Goal: Task Accomplishment & Management: Manage account settings

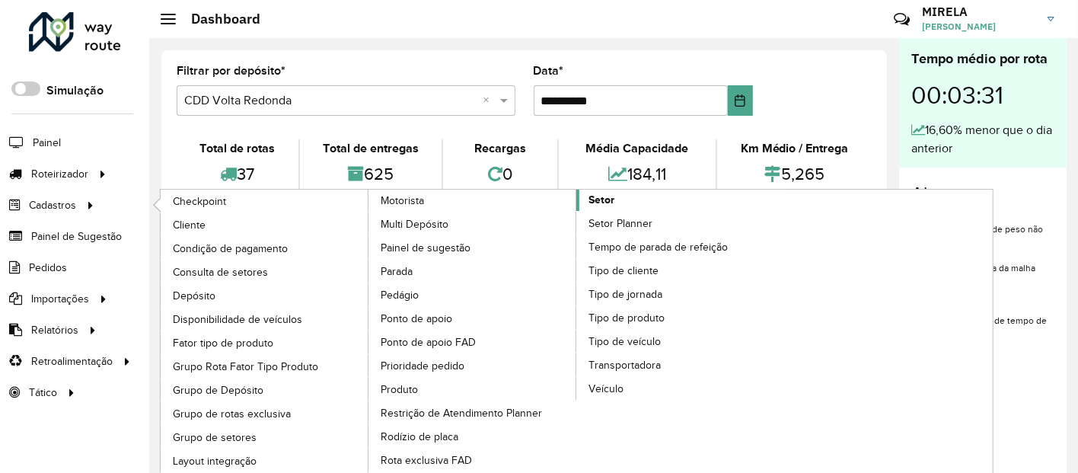
click at [628, 199] on link "Setor" at bounding box center [577, 344] width 417 height 308
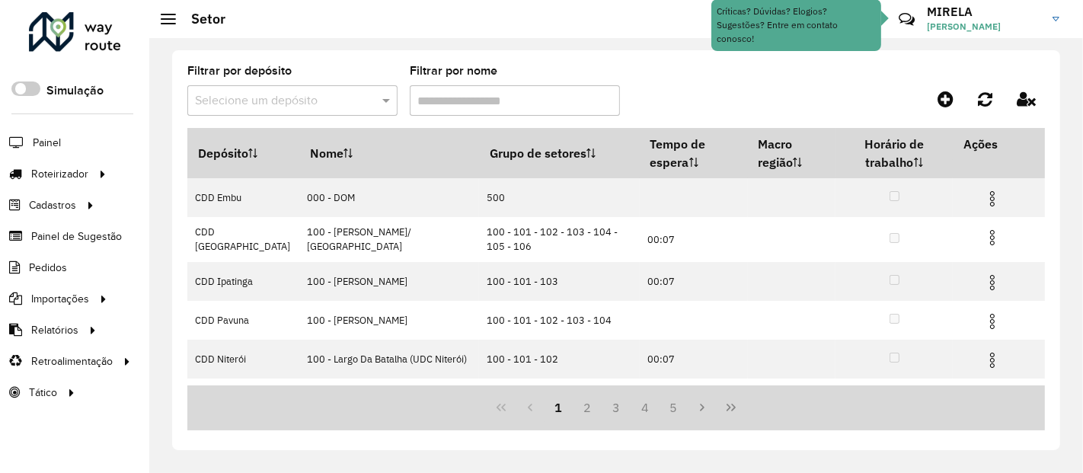
click at [350, 97] on input "text" at bounding box center [277, 101] width 164 height 18
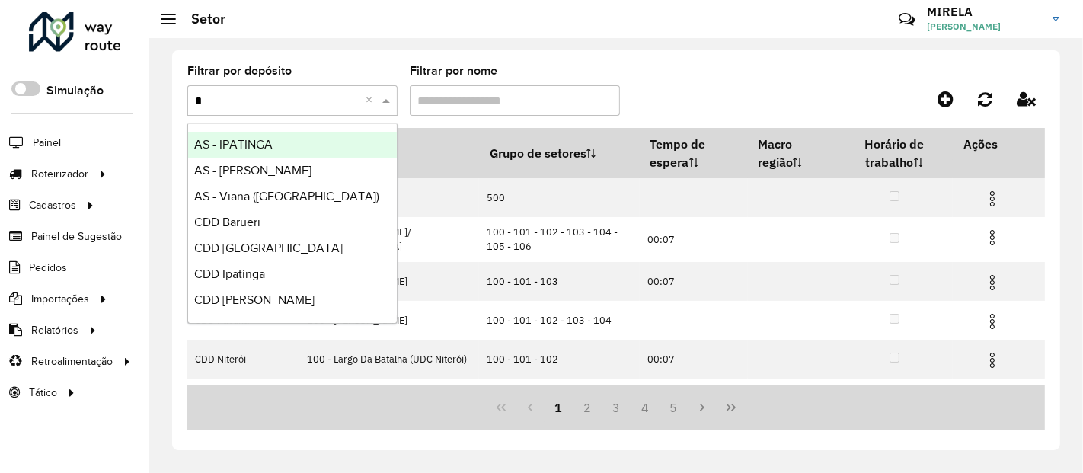
type input "**"
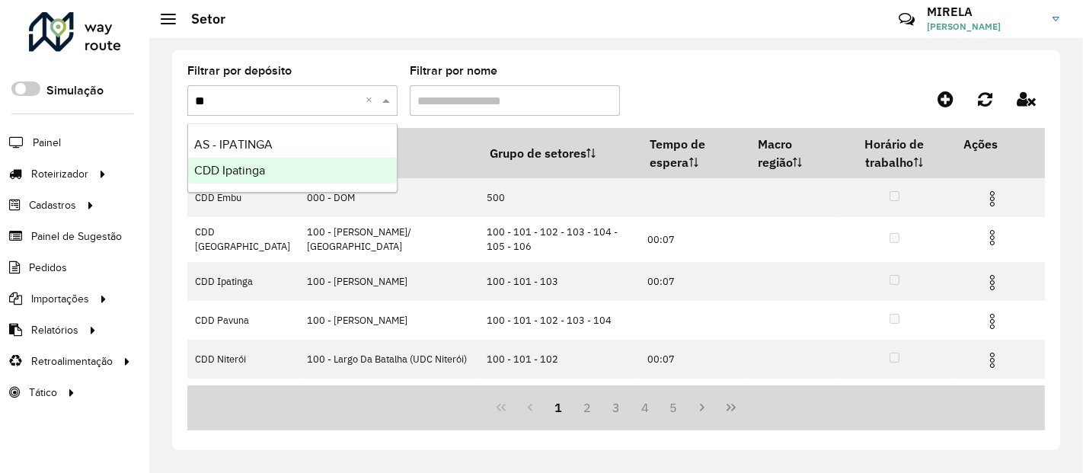
click at [292, 173] on div "CDD Ipatinga" at bounding box center [292, 171] width 209 height 26
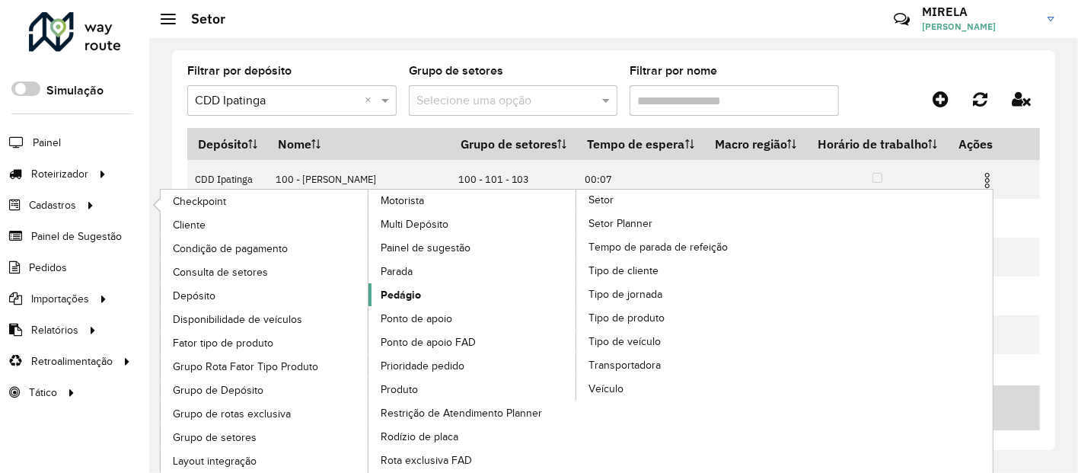
scroll to position [24, 0]
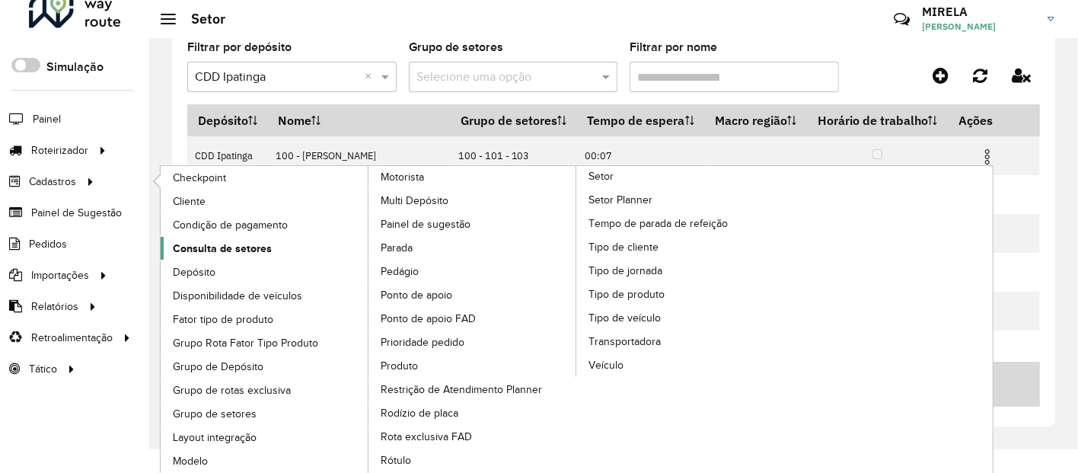
click at [264, 242] on span "Consulta de setores" at bounding box center [222, 249] width 99 height 16
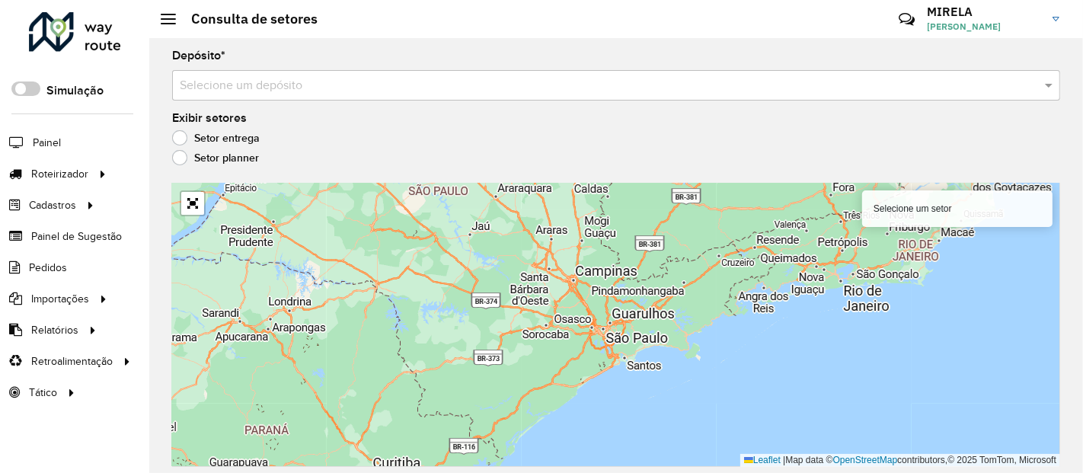
click at [251, 158] on label "Setor planner" at bounding box center [215, 157] width 87 height 15
click at [245, 130] on label "Setor entrega" at bounding box center [216, 137] width 88 height 15
click at [197, 210] on link "Abrir mapa em tela cheia" at bounding box center [192, 203] width 23 height 23
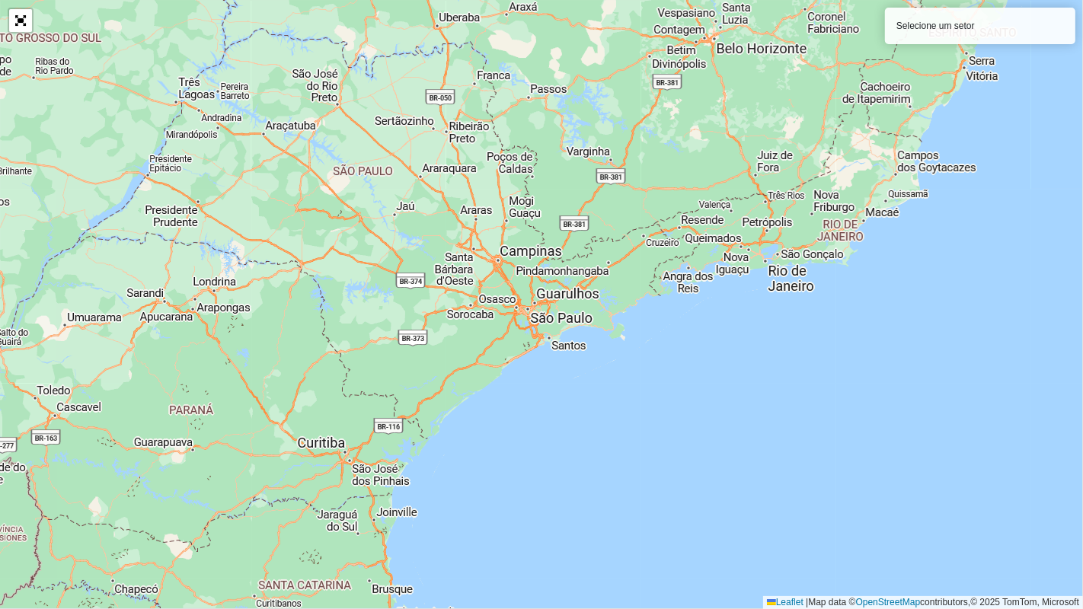
click at [565, 295] on div "Selecione um setor Leaflet | Map data © OpenStreetMap contributors,© 2025 TomTo…" at bounding box center [541, 304] width 1083 height 609
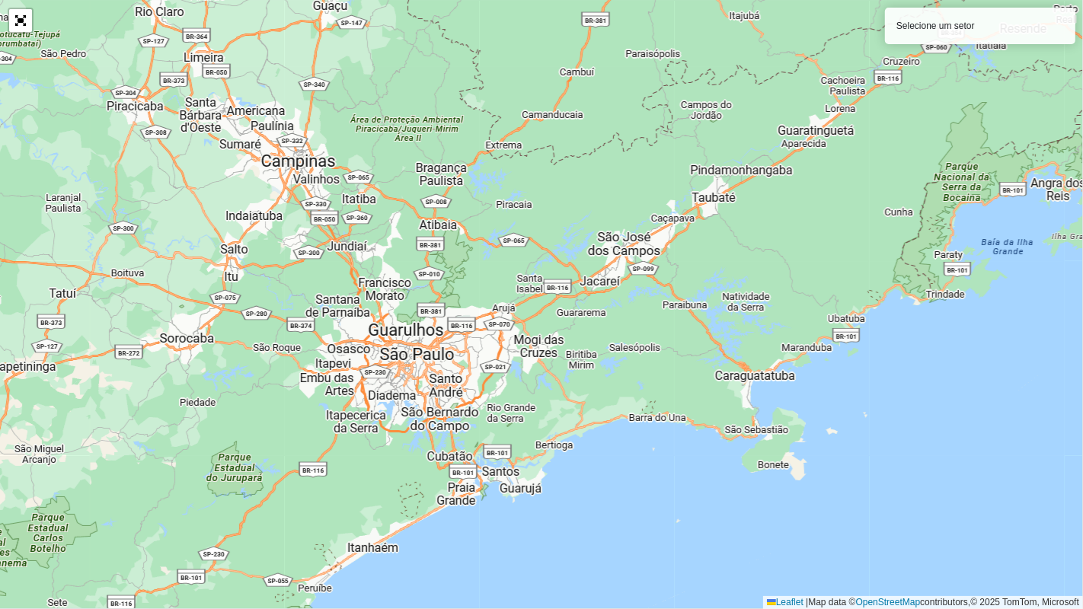
click at [979, 27] on div "Selecione um setor" at bounding box center [980, 26] width 190 height 37
click at [535, 104] on div "Selecione um setor Leaflet | Map data © OpenStreetMap contributors,© 2025 TomTo…" at bounding box center [541, 304] width 1083 height 609
click at [25, 14] on link "Abrir mapa em tela cheia" at bounding box center [20, 20] width 23 height 23
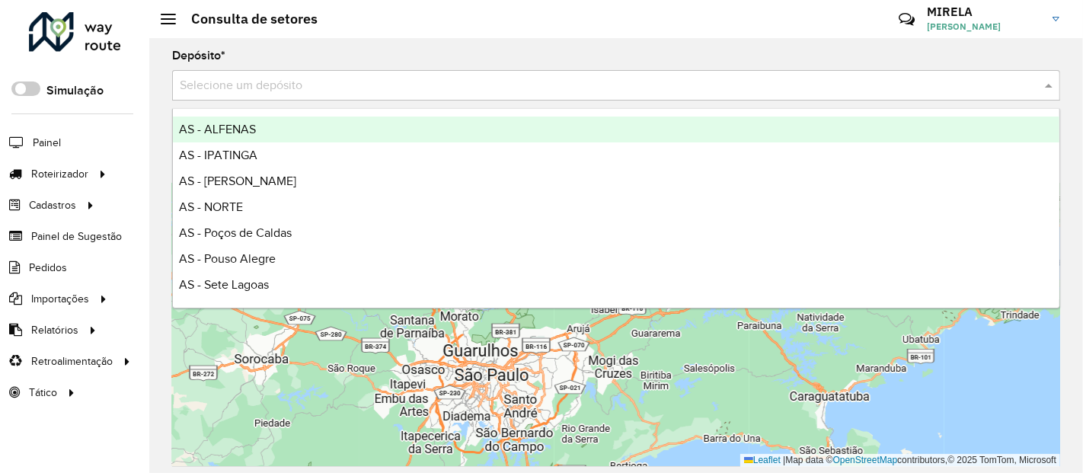
click at [286, 88] on input "text" at bounding box center [601, 86] width 842 height 18
type input "**"
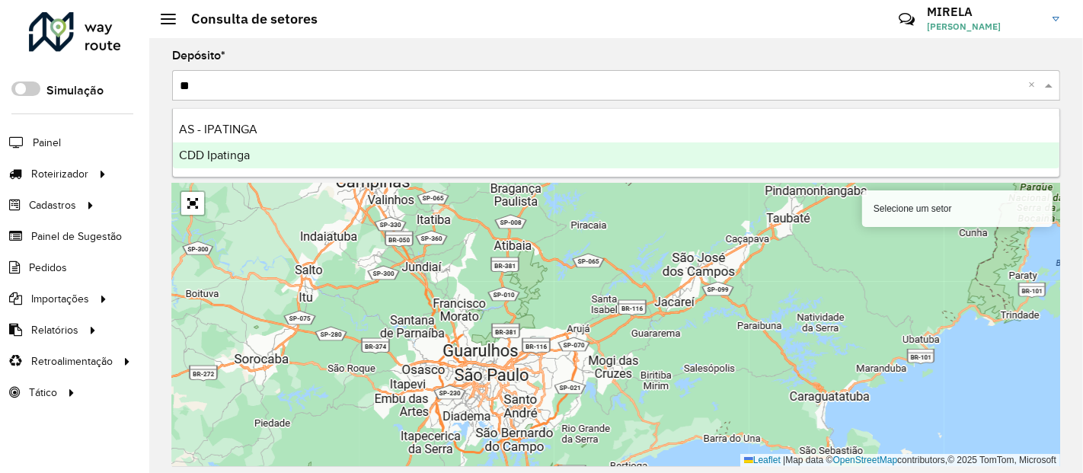
click at [247, 155] on span "CDD Ipatinga" at bounding box center [214, 154] width 71 height 13
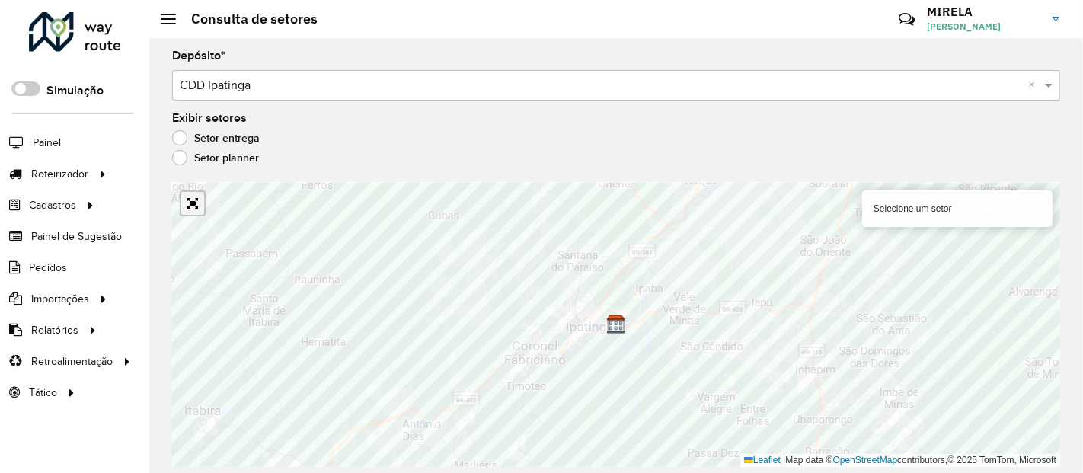
click at [191, 206] on link "Abrir mapa em tela cheia" at bounding box center [192, 203] width 23 height 23
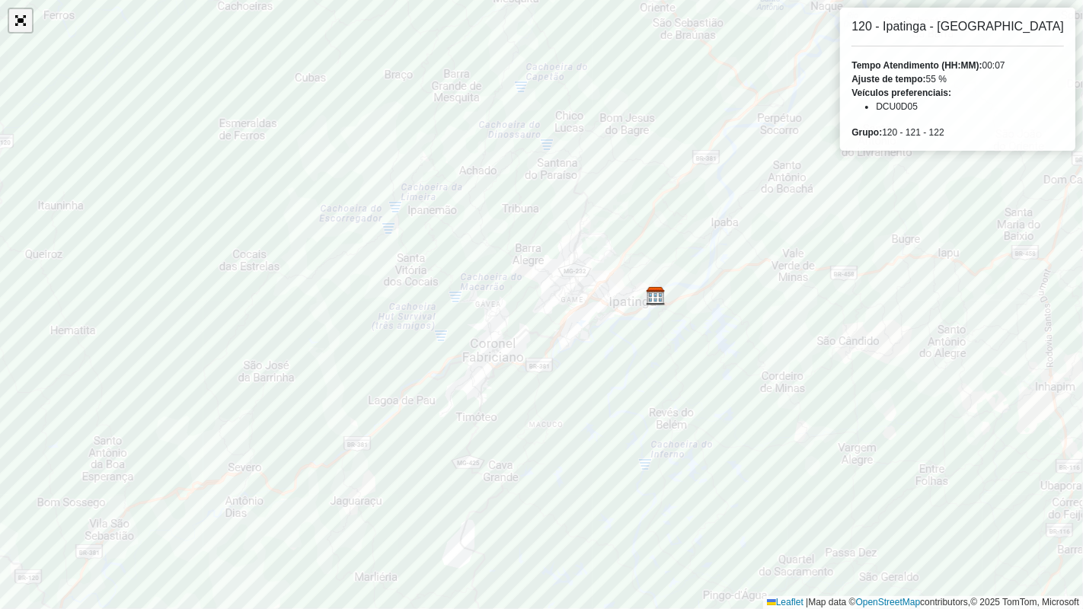
click at [10, 14] on link "Abrir mapa em tela cheia" at bounding box center [20, 20] width 23 height 23
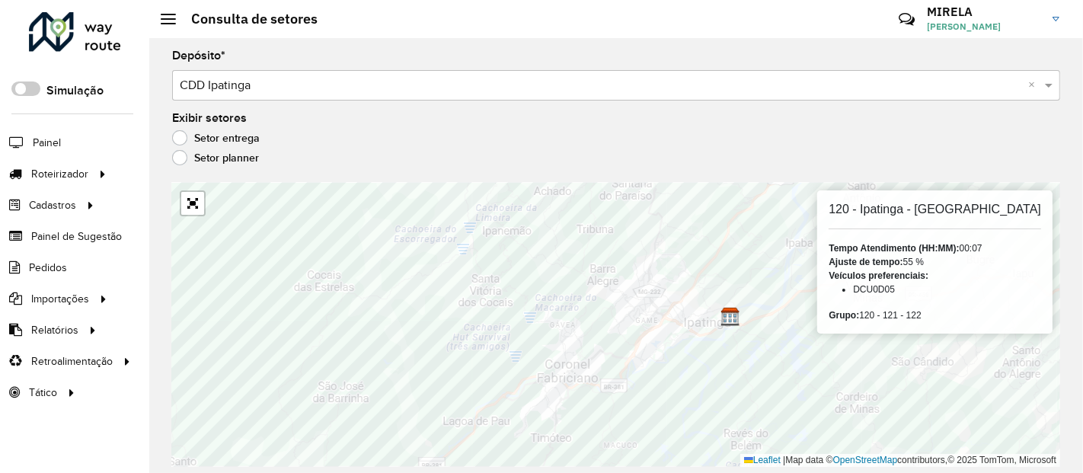
click at [225, 156] on label "Setor planner" at bounding box center [215, 157] width 87 height 15
click at [233, 131] on label "Setor entrega" at bounding box center [216, 137] width 88 height 15
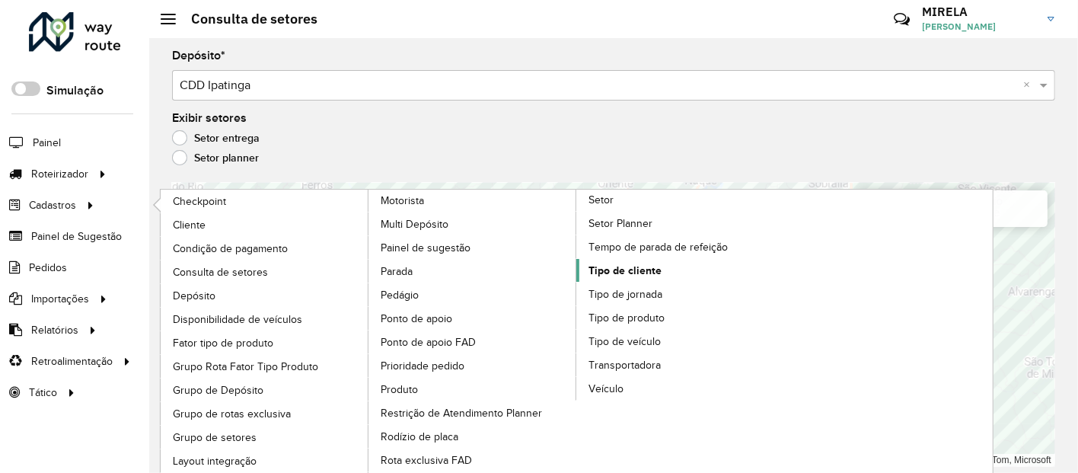
click at [672, 267] on link "Tipo de cliente" at bounding box center [680, 270] width 209 height 23
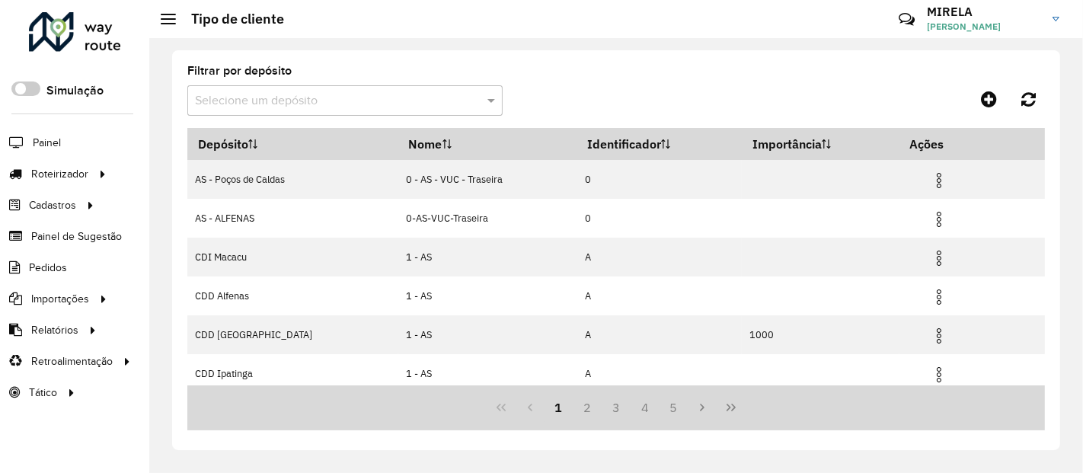
click at [292, 102] on input "text" at bounding box center [330, 101] width 270 height 18
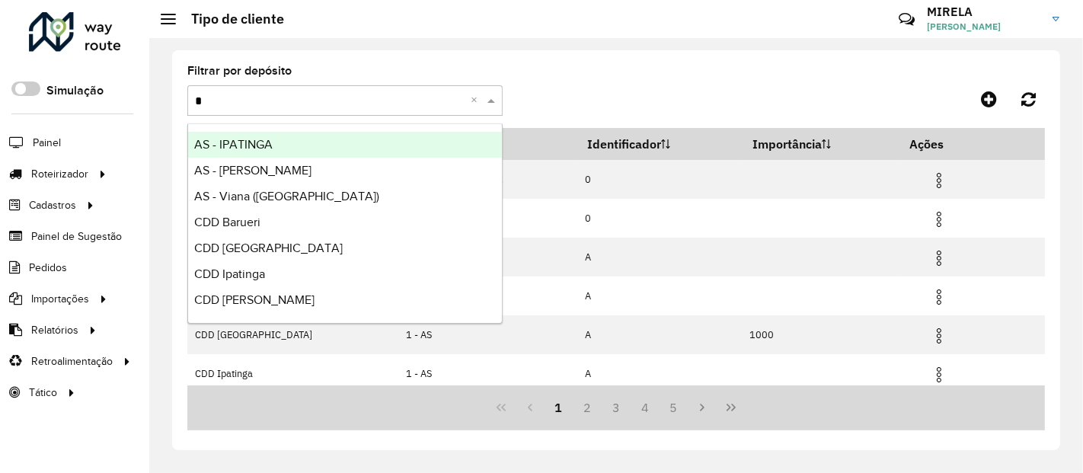
type input "**"
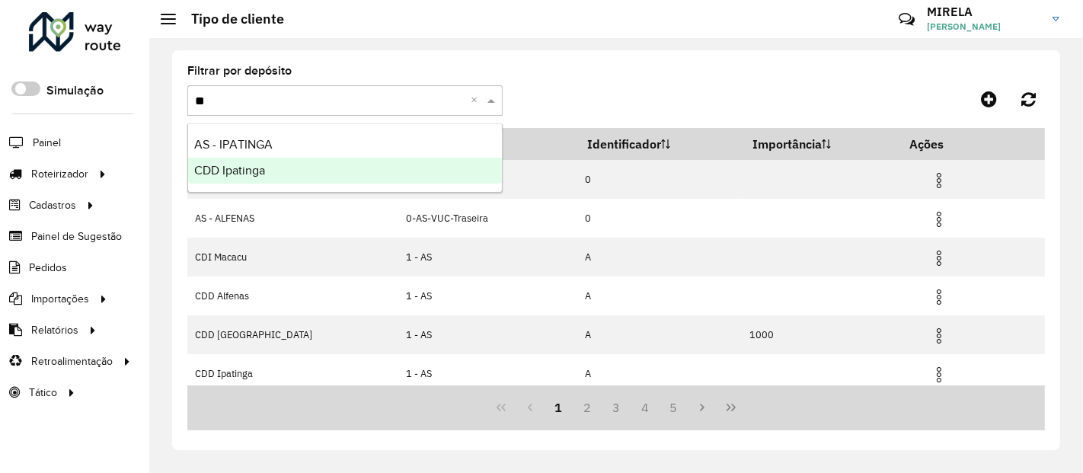
click at [265, 175] on div "CDD Ipatinga" at bounding box center [345, 171] width 314 height 26
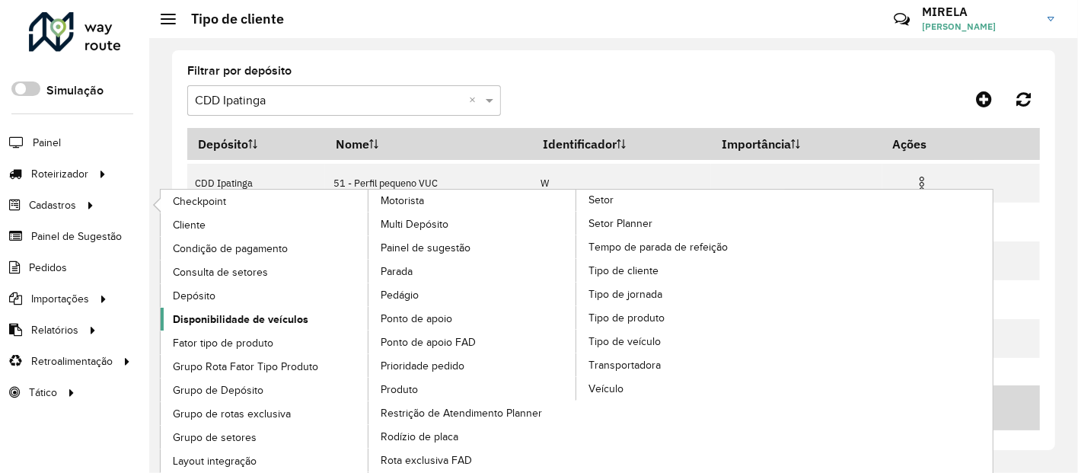
scroll to position [24, 0]
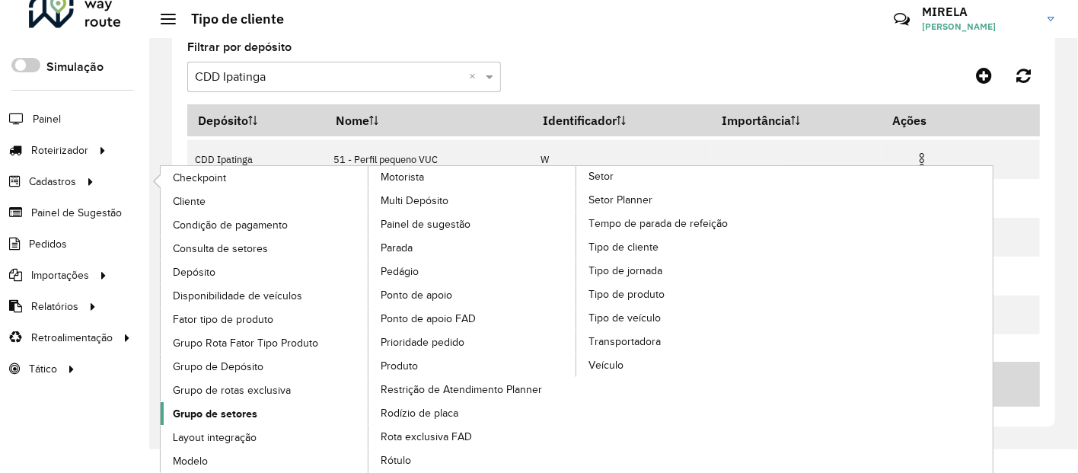
click at [260, 407] on link "Grupo de setores" at bounding box center [265, 413] width 209 height 23
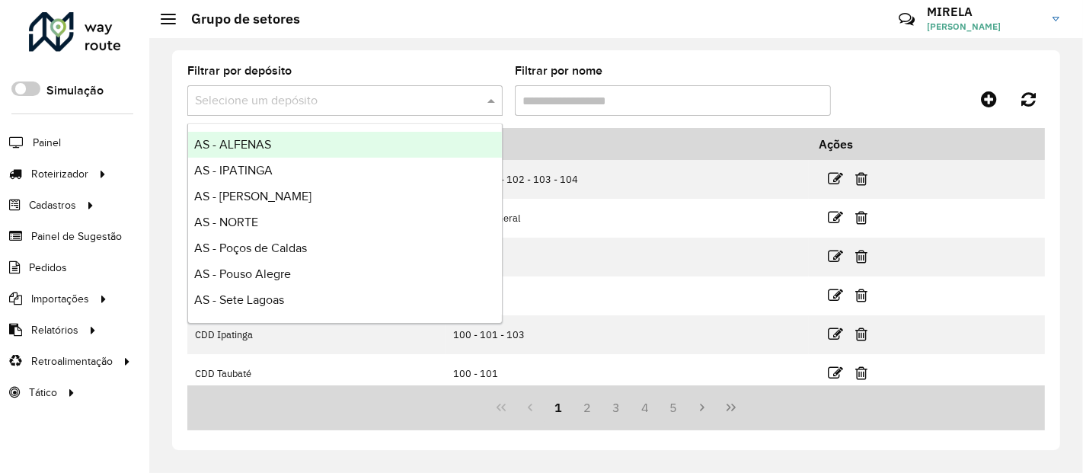
click at [385, 108] on input "text" at bounding box center [330, 101] width 270 height 18
type input "**"
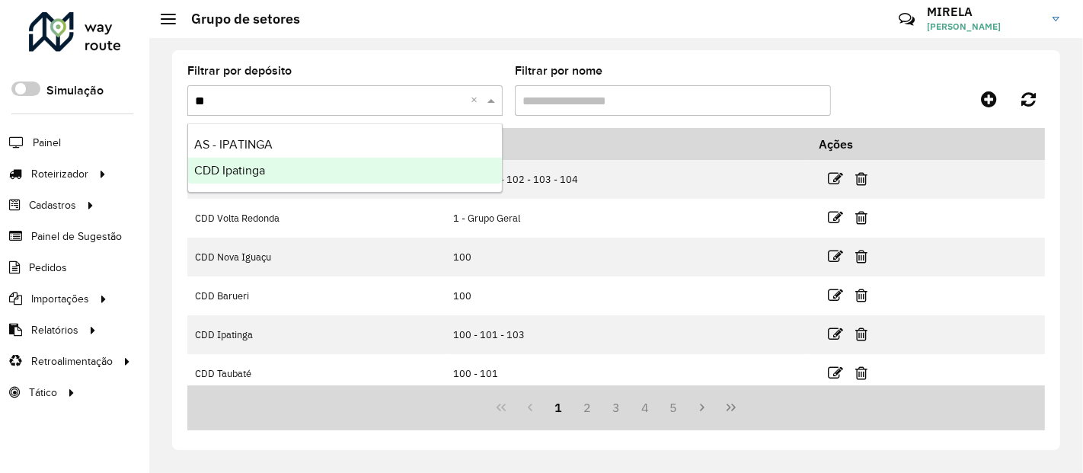
click at [348, 164] on div "CDD Ipatinga" at bounding box center [345, 171] width 314 height 26
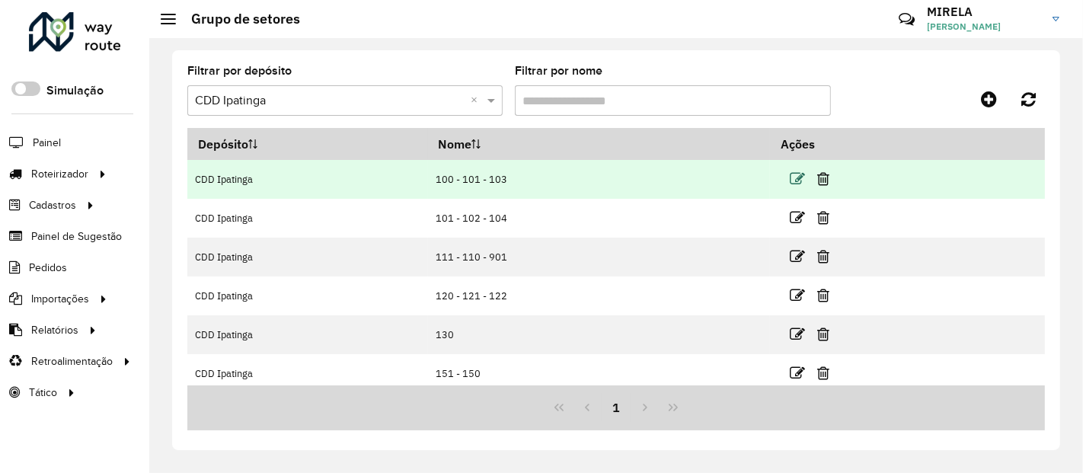
click at [793, 186] on icon at bounding box center [797, 178] width 15 height 15
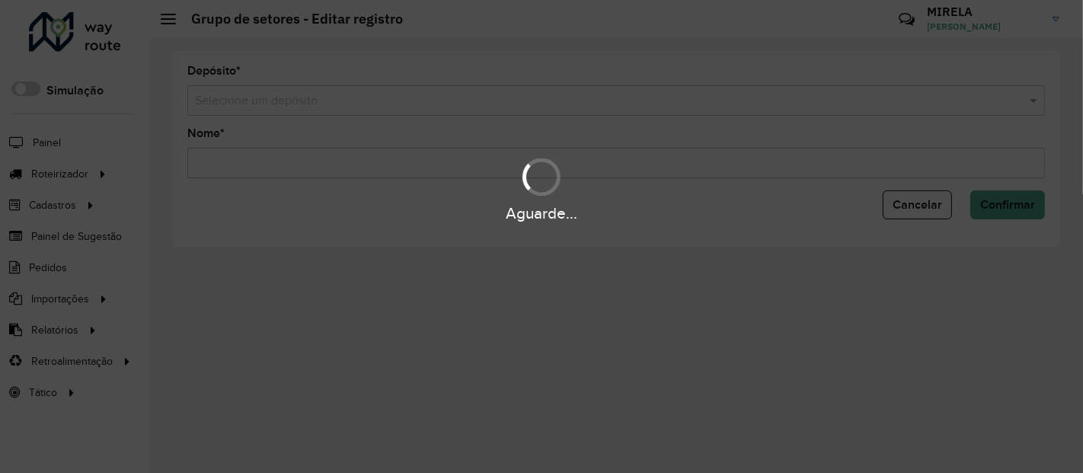
type input "**********"
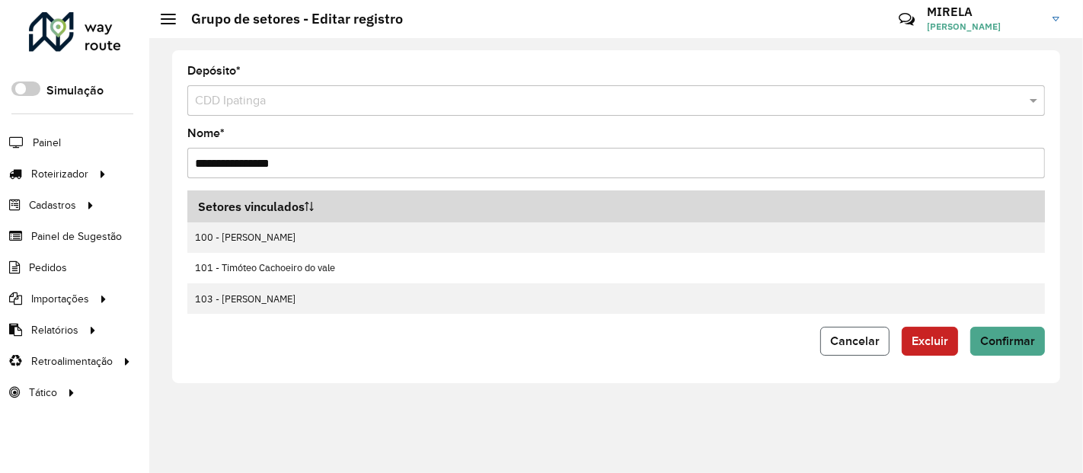
click at [838, 340] on span "Cancelar" at bounding box center [854, 340] width 49 height 13
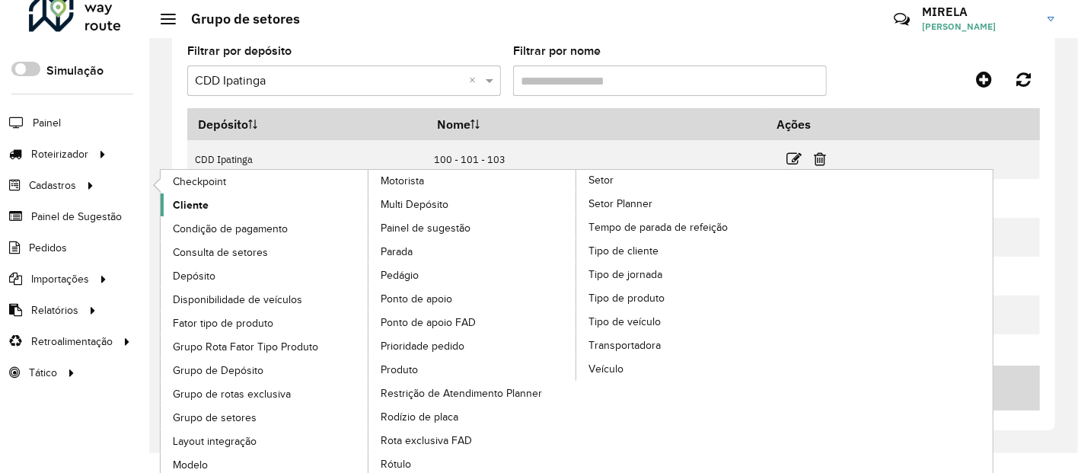
scroll to position [24, 0]
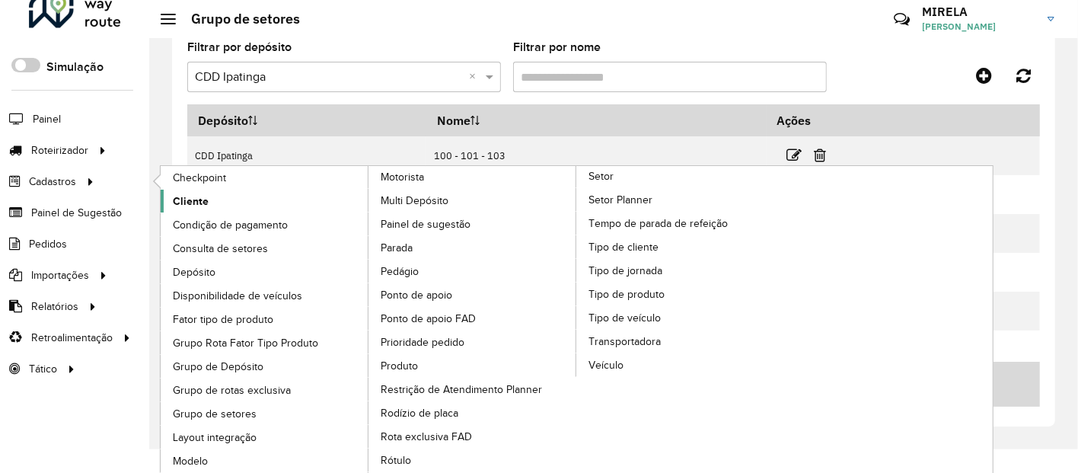
click at [216, 203] on link "Cliente" at bounding box center [265, 201] width 209 height 23
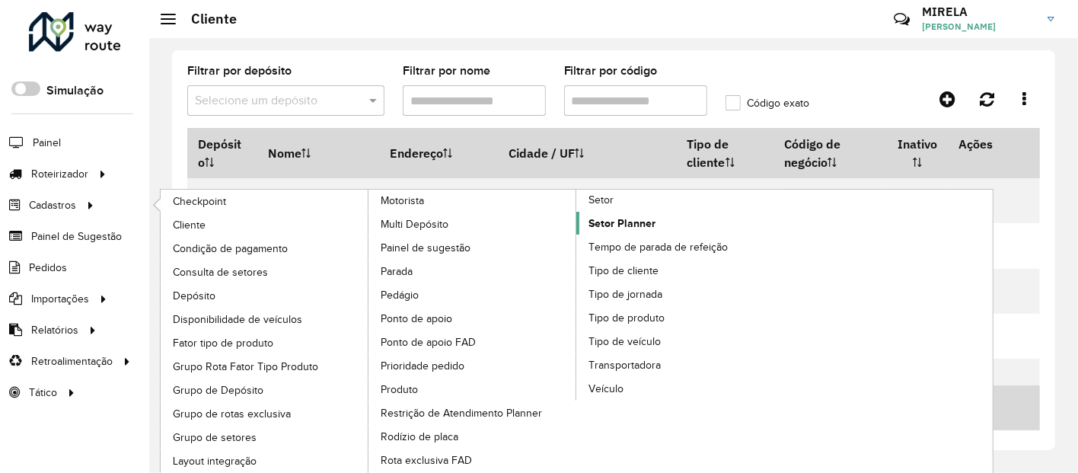
click at [667, 222] on link "Setor Planner" at bounding box center [680, 223] width 209 height 23
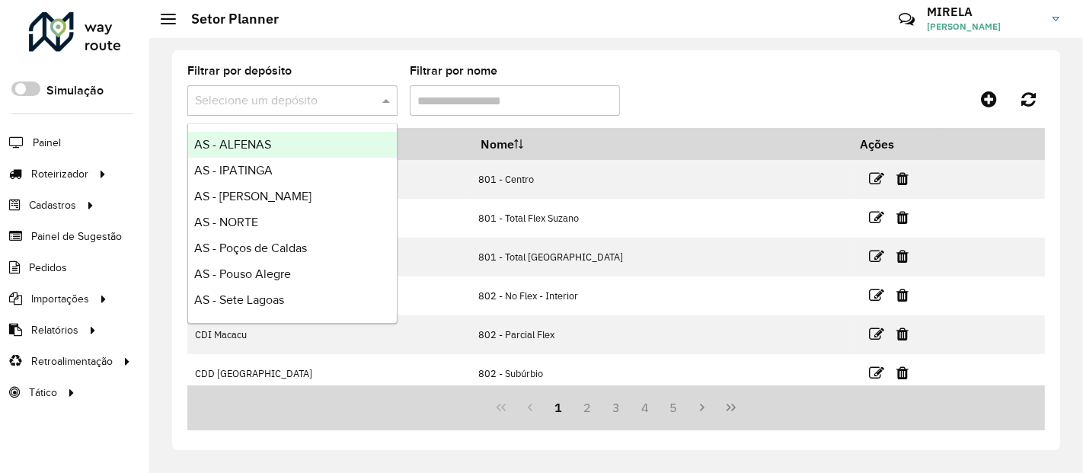
click at [231, 109] on input "text" at bounding box center [277, 101] width 164 height 18
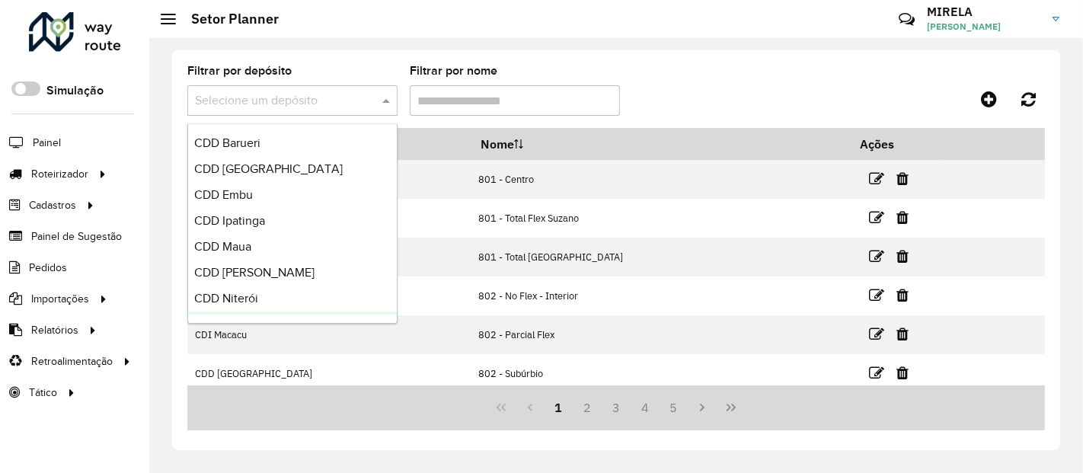
scroll to position [235, 0]
click at [263, 229] on div "CDD Ipatinga" at bounding box center [292, 220] width 209 height 26
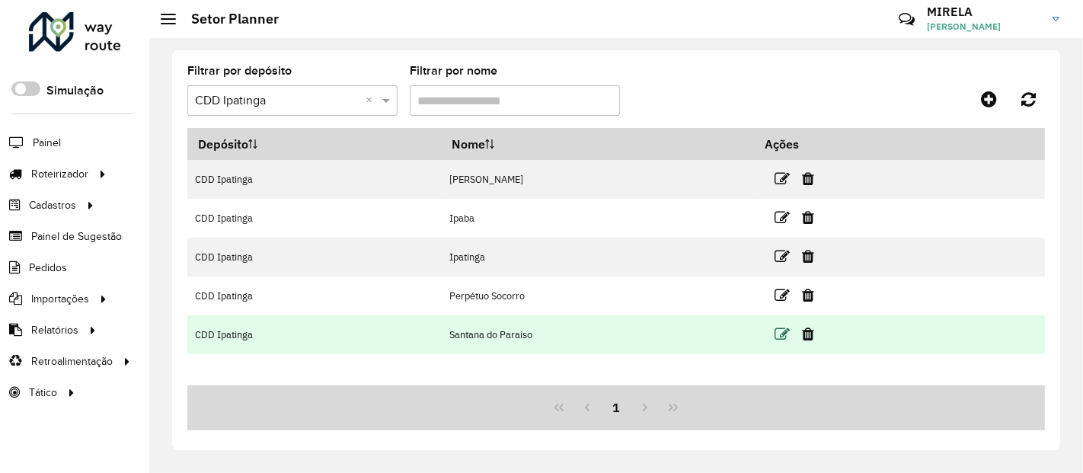
click at [782, 330] on icon at bounding box center [781, 334] width 15 height 15
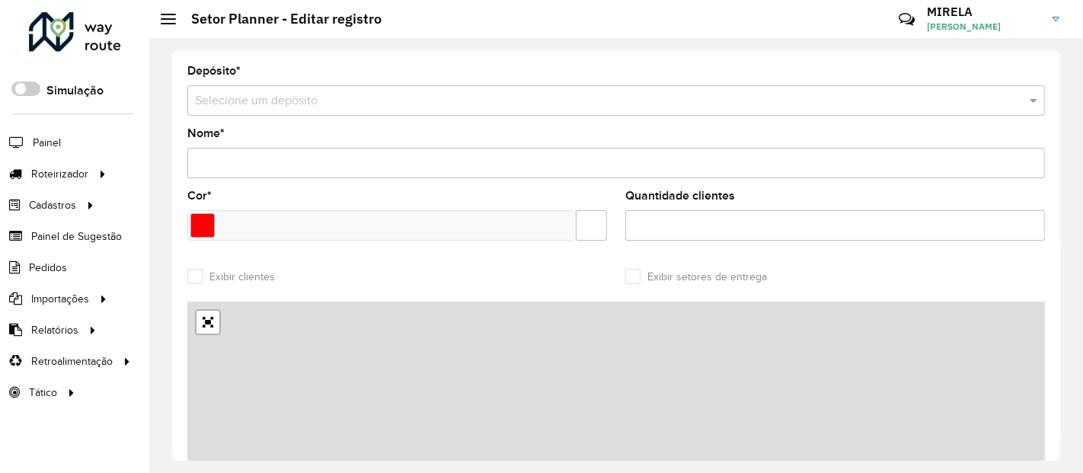
type input "**********"
type input "*******"
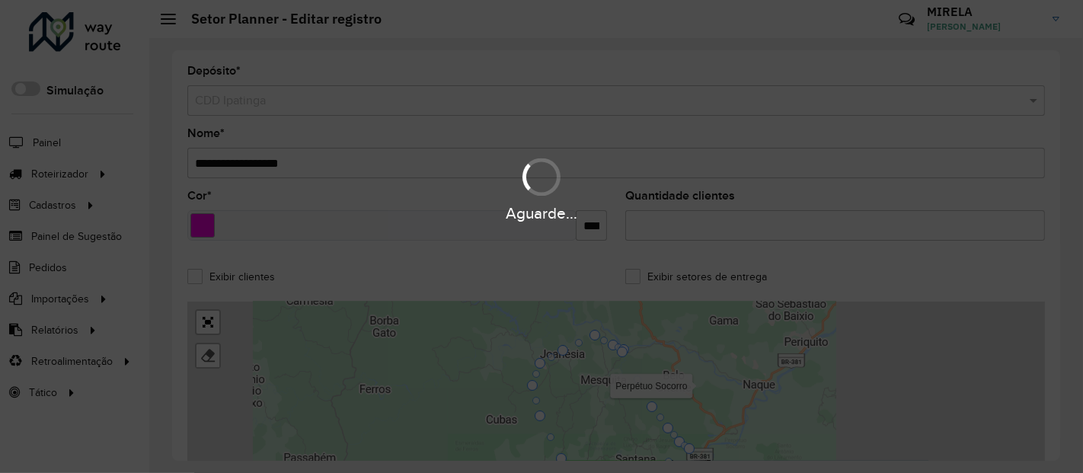
type input "***"
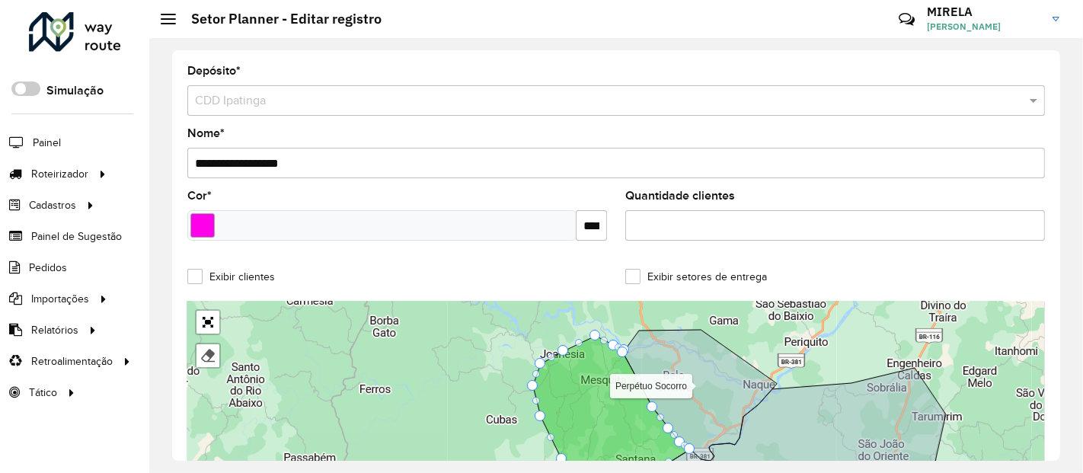
click at [251, 276] on label "Exibir clientes" at bounding box center [231, 277] width 88 height 16
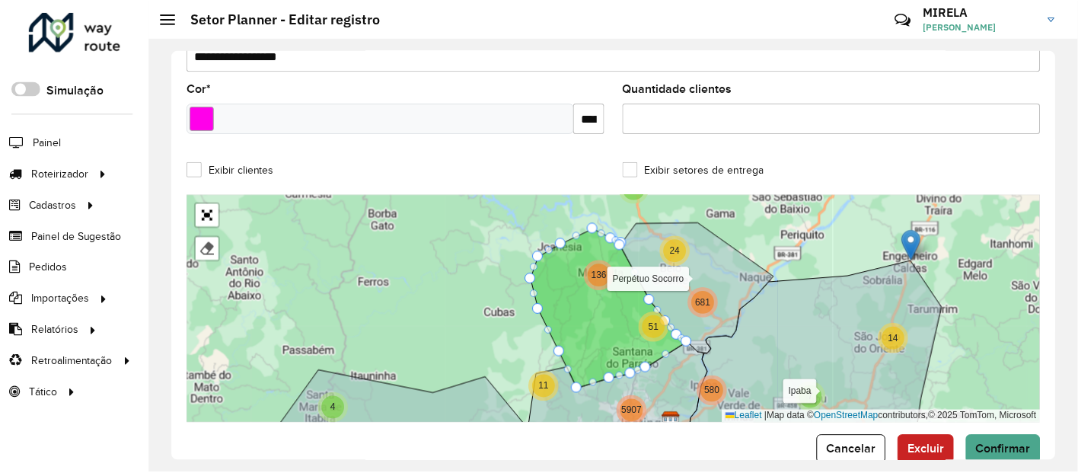
scroll to position [137, 0]
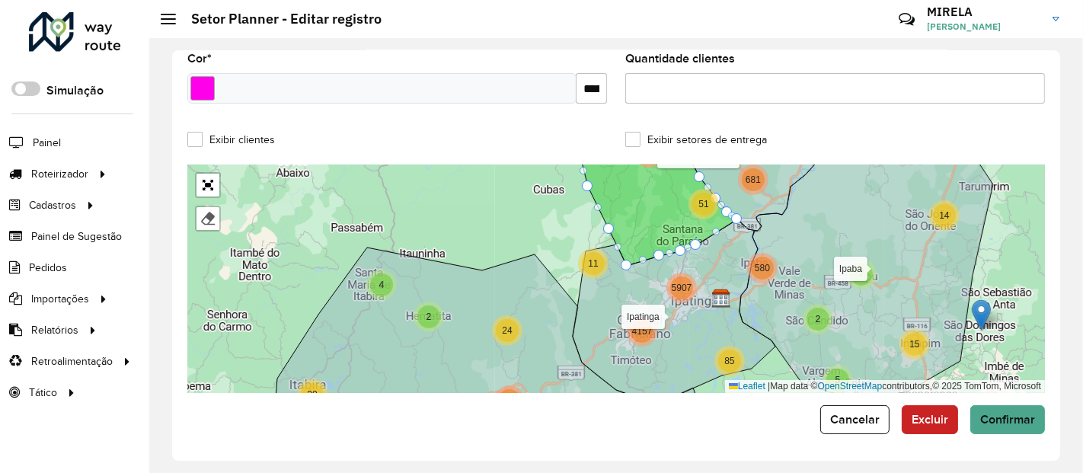
click at [598, 297] on icon at bounding box center [674, 312] width 203 height 184
click at [656, 340] on icon at bounding box center [674, 312] width 203 height 184
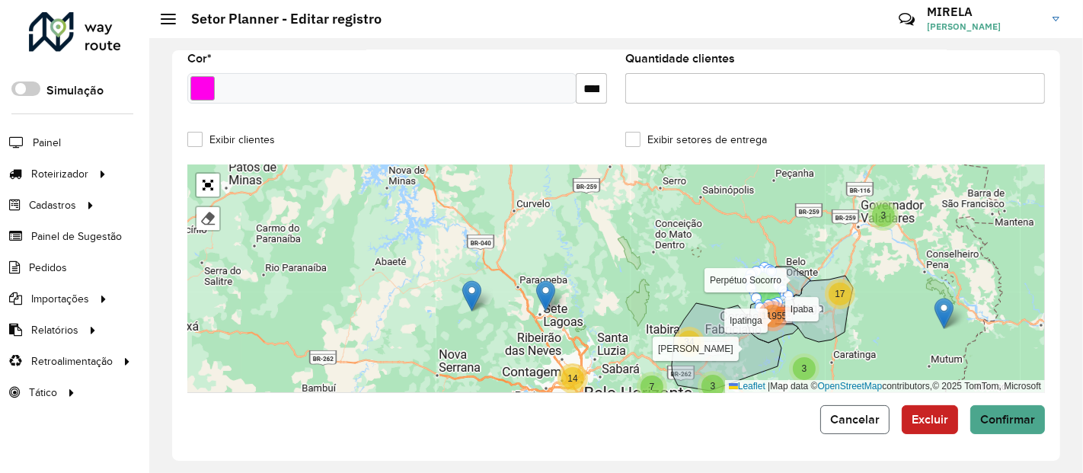
click at [857, 423] on span "Cancelar" at bounding box center [854, 419] width 49 height 13
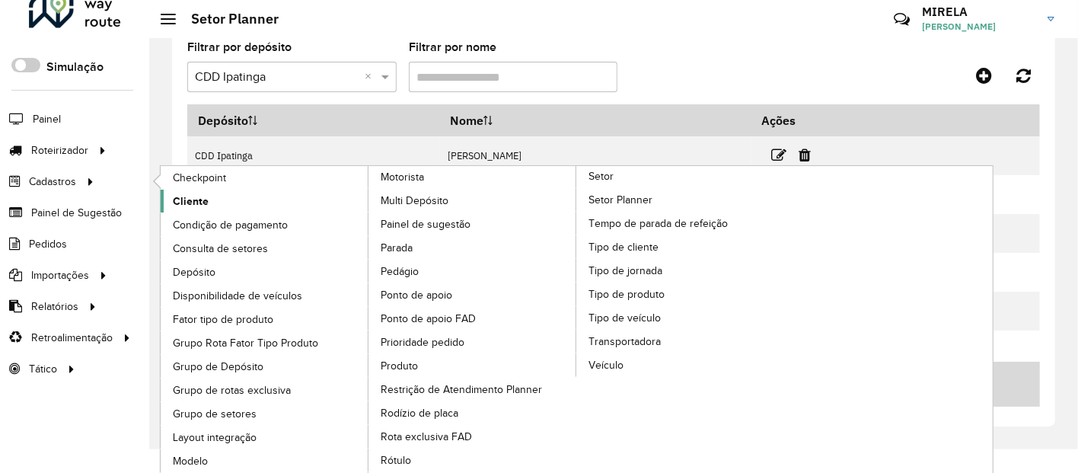
scroll to position [24, 0]
click at [621, 177] on link "Setor" at bounding box center [577, 320] width 417 height 308
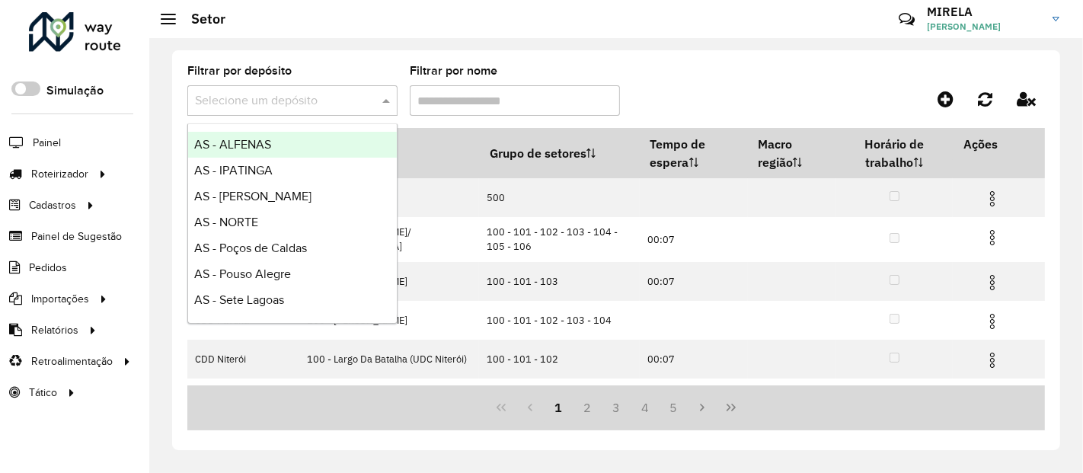
click at [340, 112] on div "Selecione um depósito" at bounding box center [292, 100] width 210 height 30
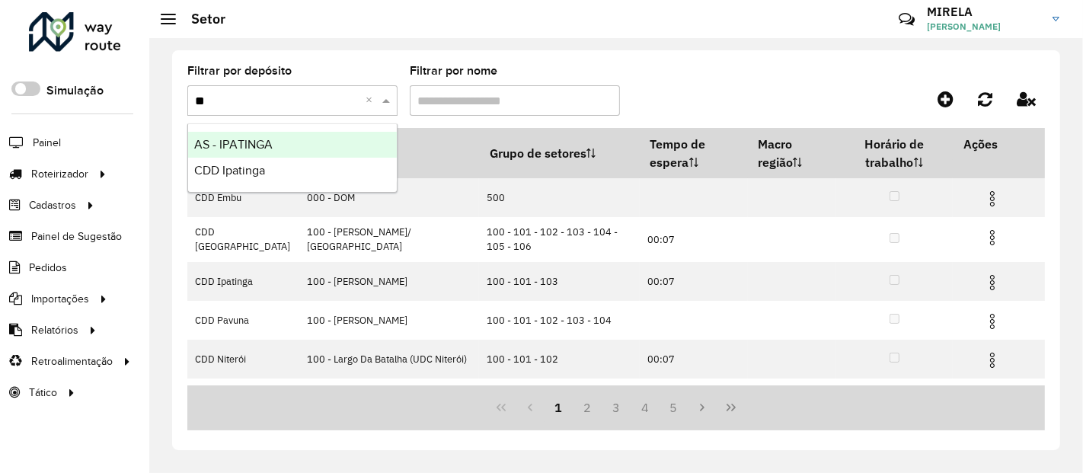
type input "***"
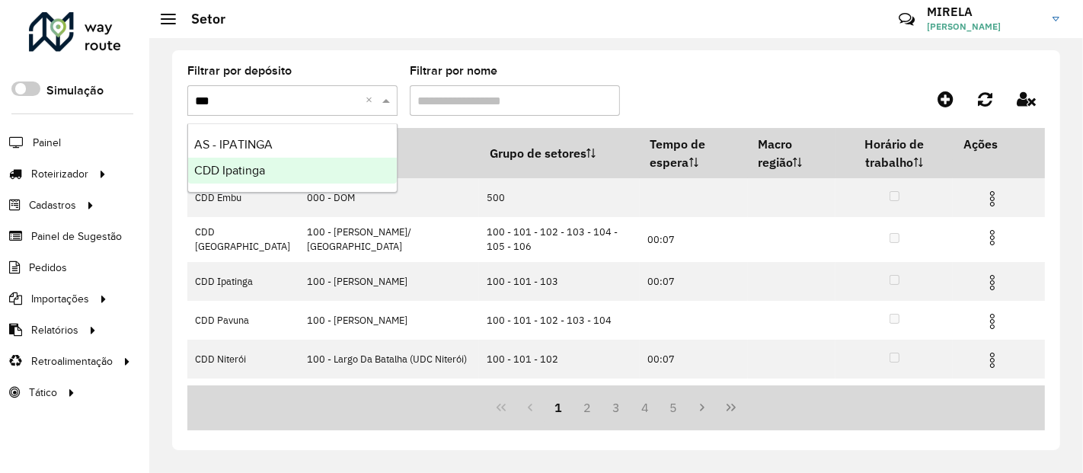
click at [300, 177] on div "CDD Ipatinga" at bounding box center [292, 171] width 209 height 26
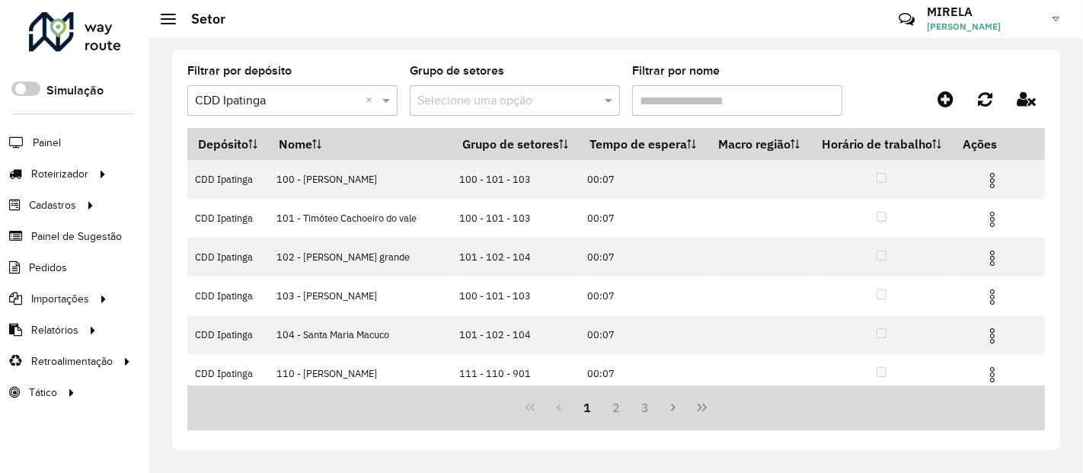
click at [668, 99] on input "Filtrar por nome" at bounding box center [737, 100] width 210 height 30
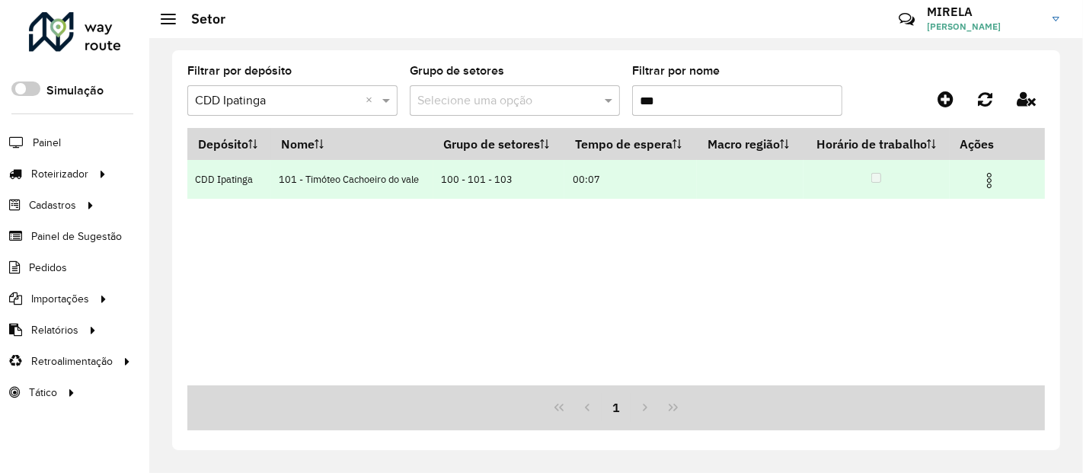
type input "***"
click at [991, 175] on img at bounding box center [989, 180] width 18 height 18
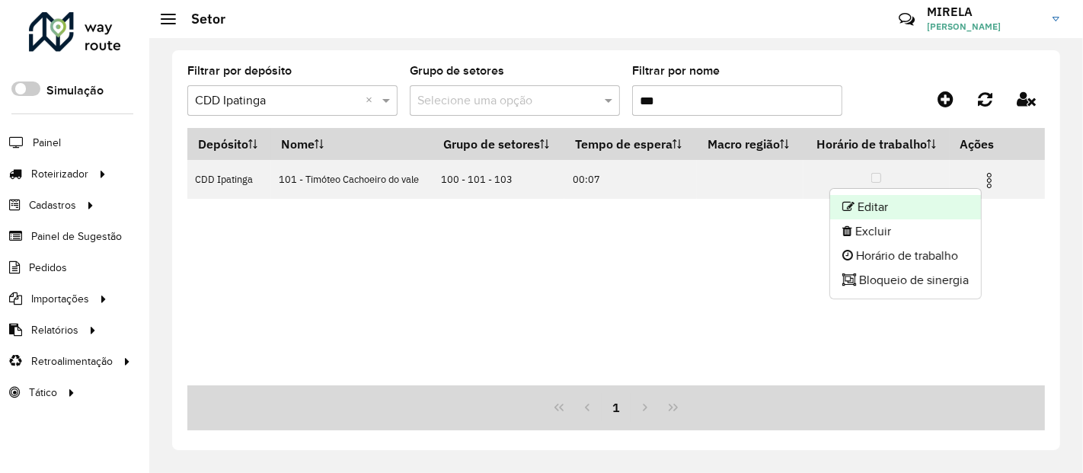
click at [959, 206] on li "Editar" at bounding box center [905, 207] width 151 height 24
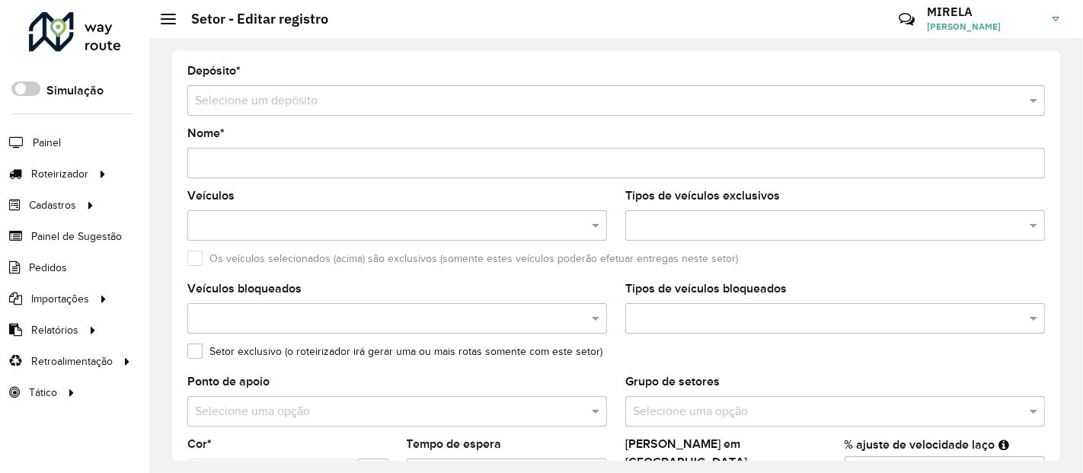
type input "**********"
type input "*******"
type input "*****"
type input "**"
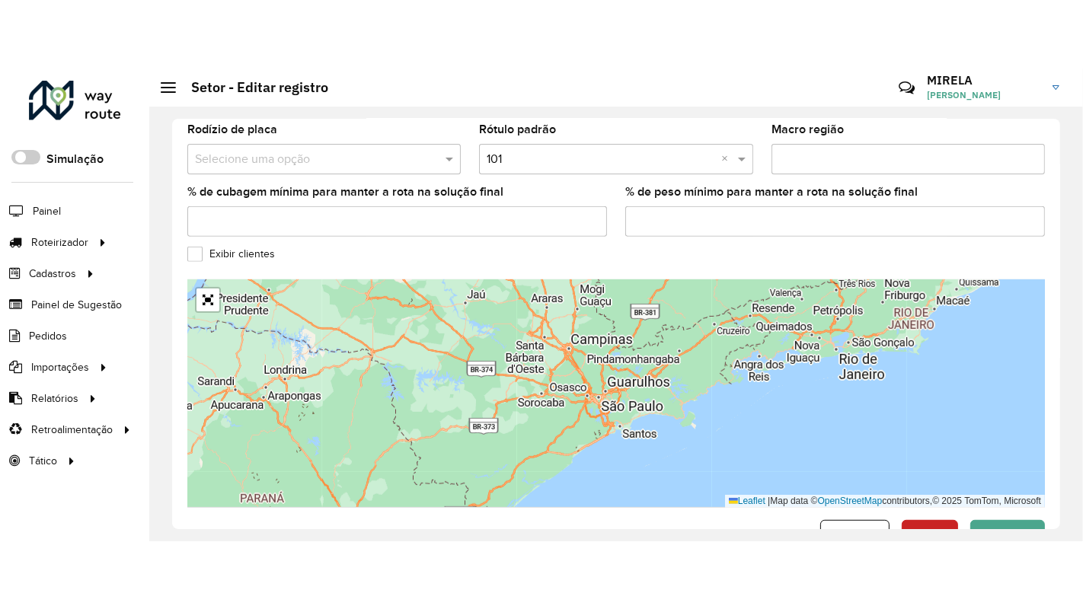
scroll to position [572, 0]
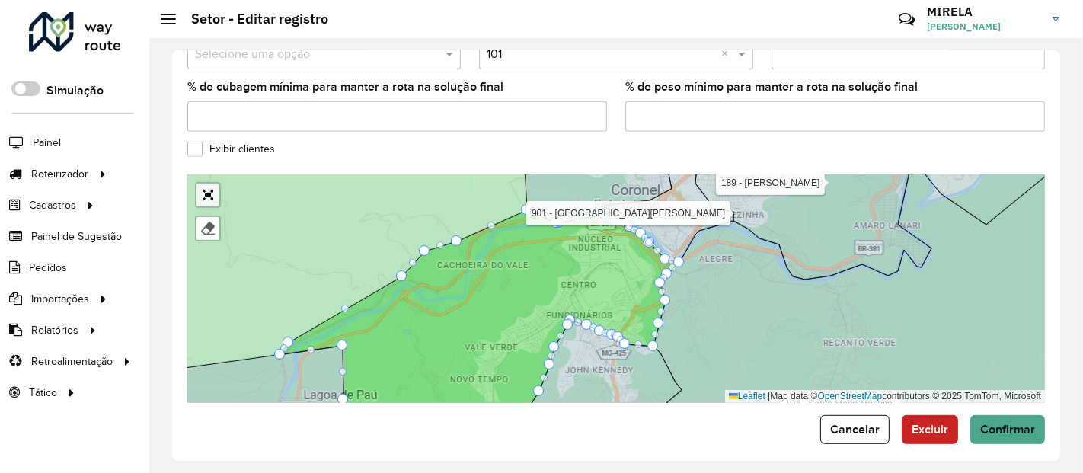
click at [211, 186] on link "Abrir mapa em tela cheia" at bounding box center [207, 195] width 23 height 23
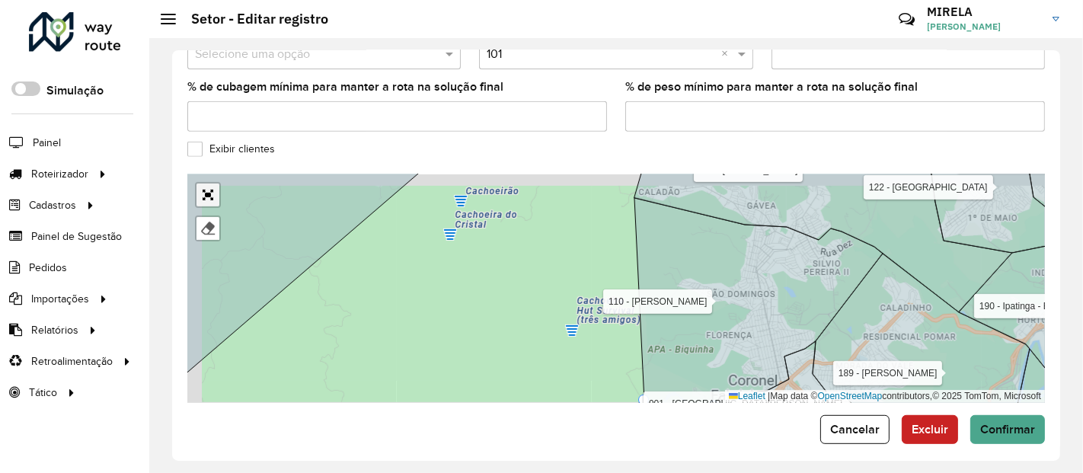
scroll to position [195, 0]
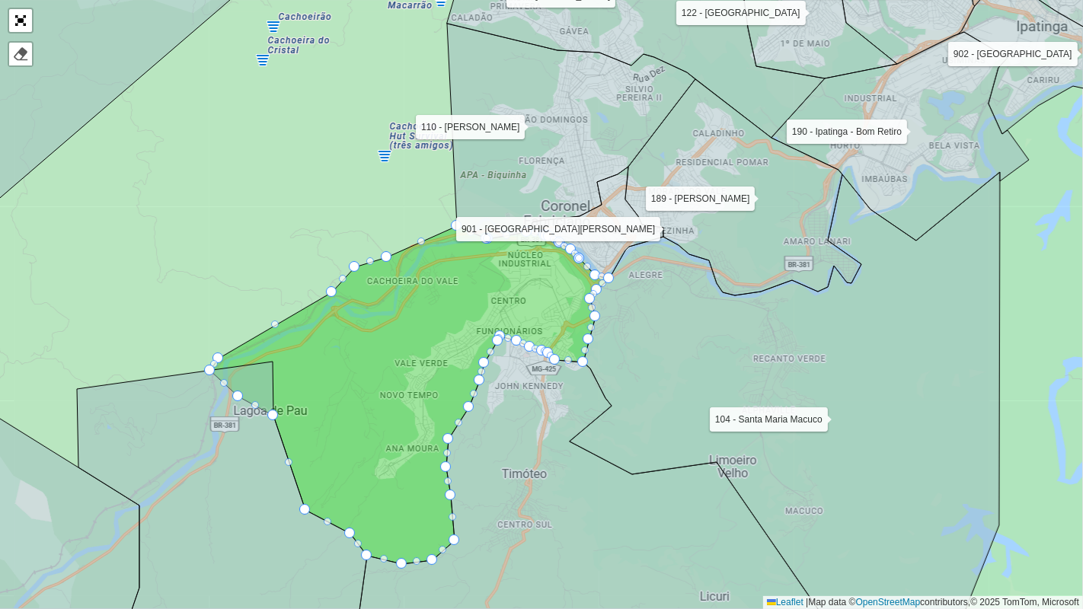
drag, startPoint x: 270, startPoint y: 363, endPoint x: 237, endPoint y: 400, distance: 49.6
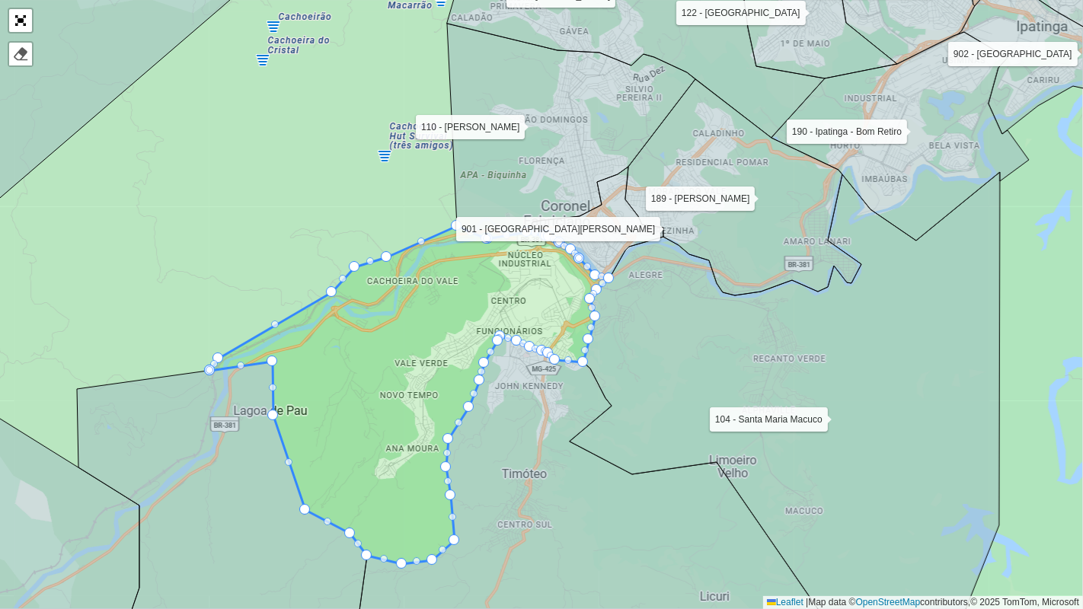
click at [241, 384] on icon at bounding box center [222, 516] width 290 height 309
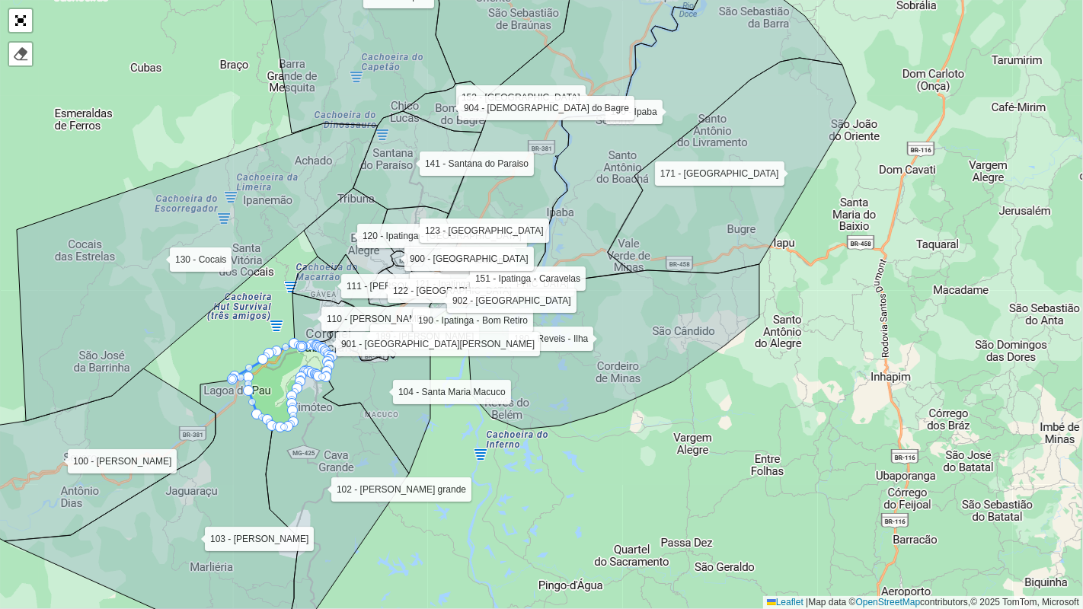
click at [517, 457] on div "100 - [PERSON_NAME] 102 - [PERSON_NAME] grande 103 - [GEOGRAPHIC_DATA] Jaguaraç…" at bounding box center [541, 304] width 1083 height 609
click at [232, 337] on div "100 - [PERSON_NAME] 102 - [PERSON_NAME] grande 103 - [GEOGRAPHIC_DATA] Jaguaraç…" at bounding box center [541, 304] width 1083 height 609
click at [156, 430] on icon at bounding box center [56, 455] width 318 height 173
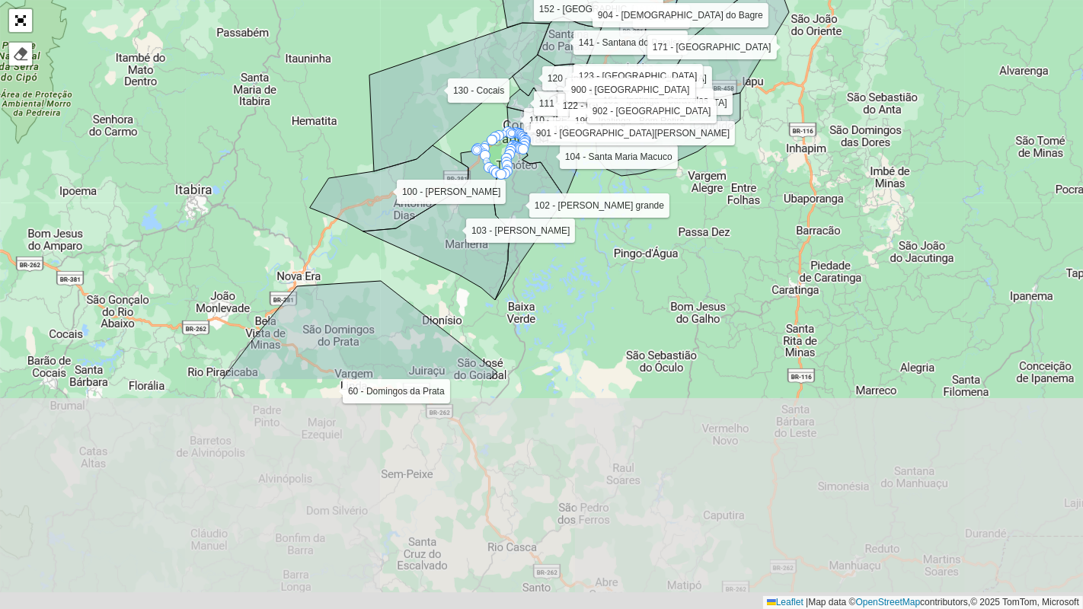
drag, startPoint x: 585, startPoint y: 540, endPoint x: 685, endPoint y: 250, distance: 307.1
click at [685, 250] on div "100 - [PERSON_NAME] 102 - [PERSON_NAME] grande 103 - [GEOGRAPHIC_DATA] Jaguaraç…" at bounding box center [541, 304] width 1083 height 609
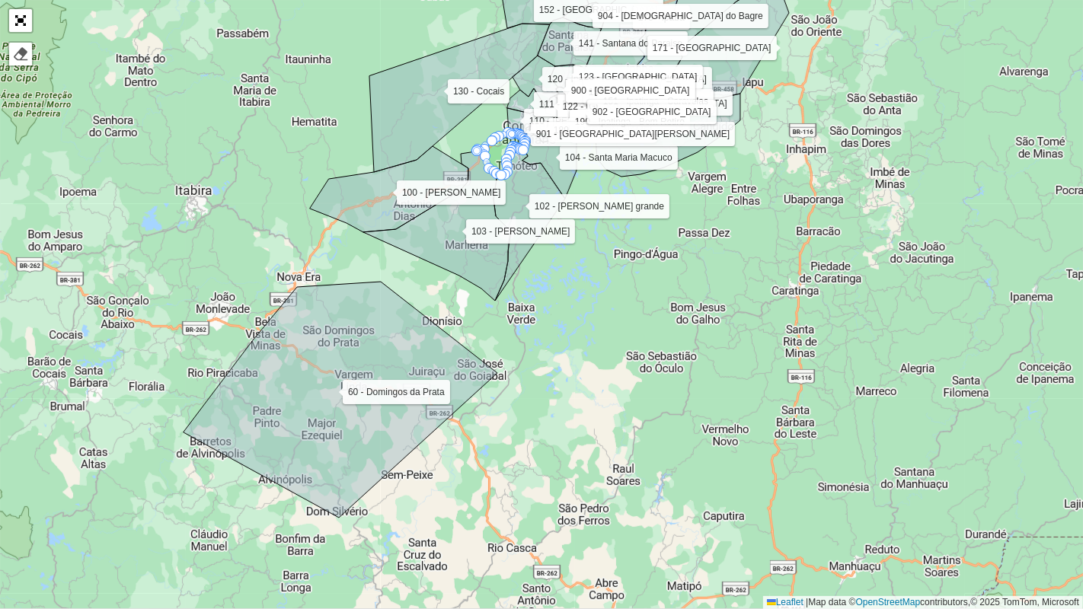
click at [341, 375] on icon at bounding box center [341, 400] width 314 height 236
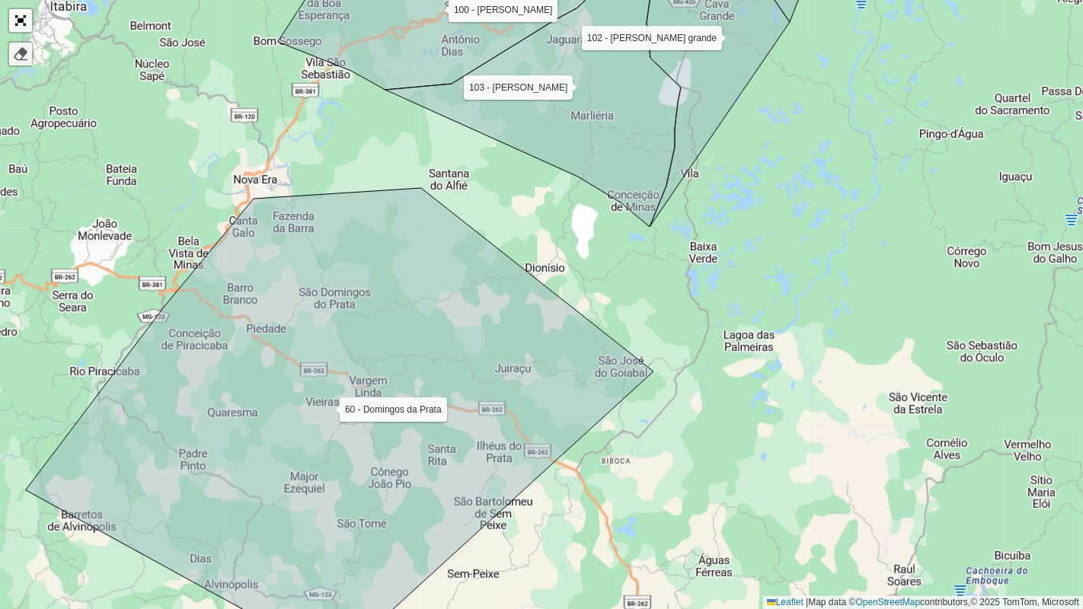
click at [24, 57] on div at bounding box center [20, 53] width 15 height 15
click at [291, 312] on icon at bounding box center [339, 424] width 627 height 473
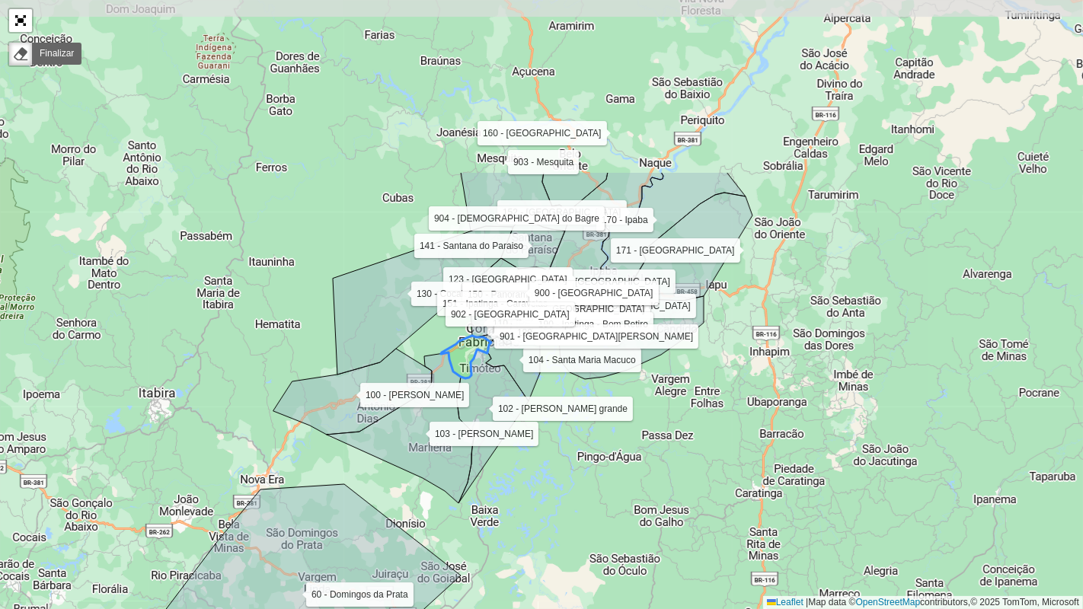
drag, startPoint x: 418, startPoint y: 260, endPoint x: 404, endPoint y: 493, distance: 232.7
click at [404, 472] on div "100 - [PERSON_NAME] 102 - [PERSON_NAME] grande 103 - [GEOGRAPHIC_DATA] Jaguaraç…" at bounding box center [541, 304] width 1083 height 609
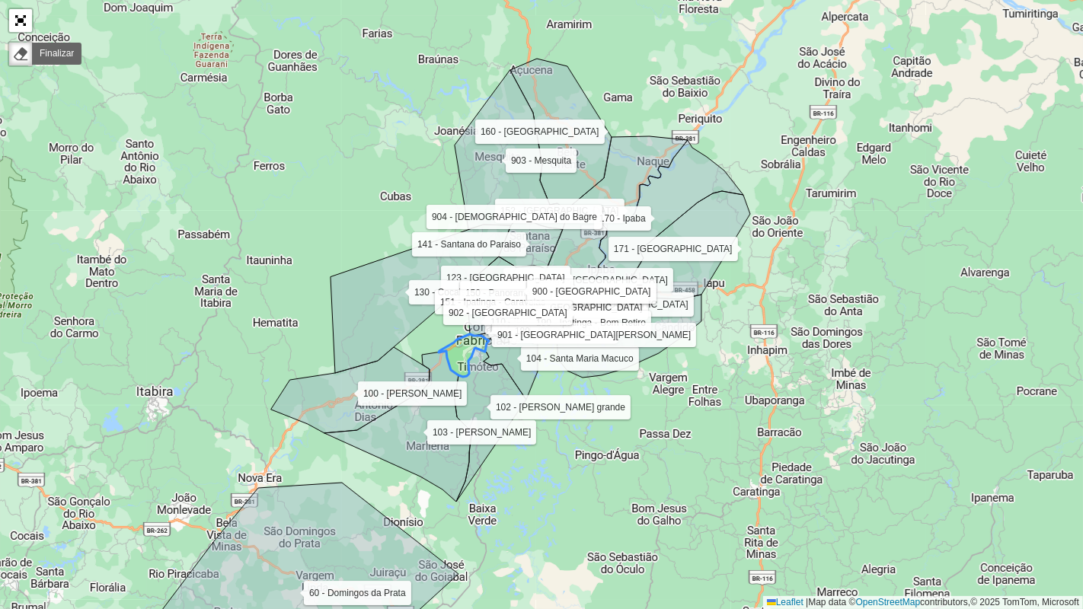
click at [335, 407] on icon at bounding box center [350, 390] width 158 height 86
click at [27, 16] on link "Abrir mapa em tela cheia" at bounding box center [20, 20] width 23 height 23
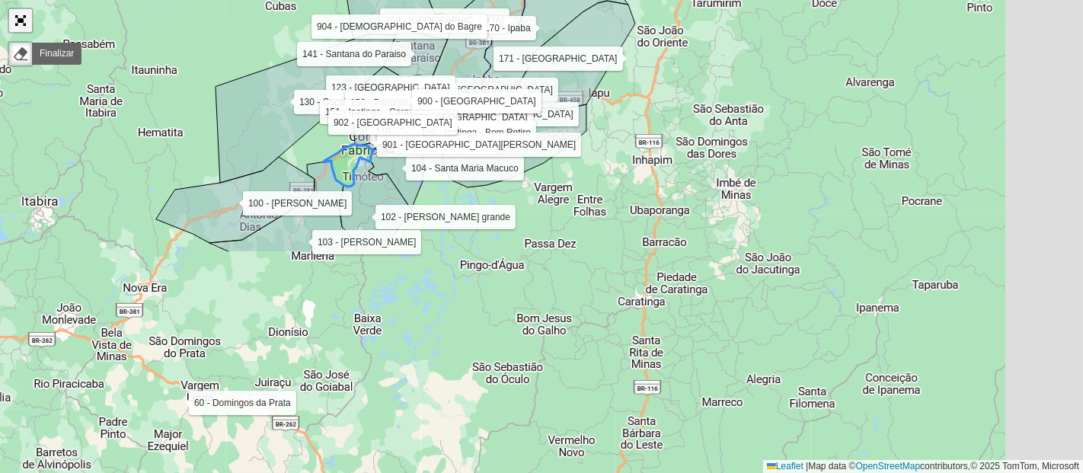
scroll to position [572, 0]
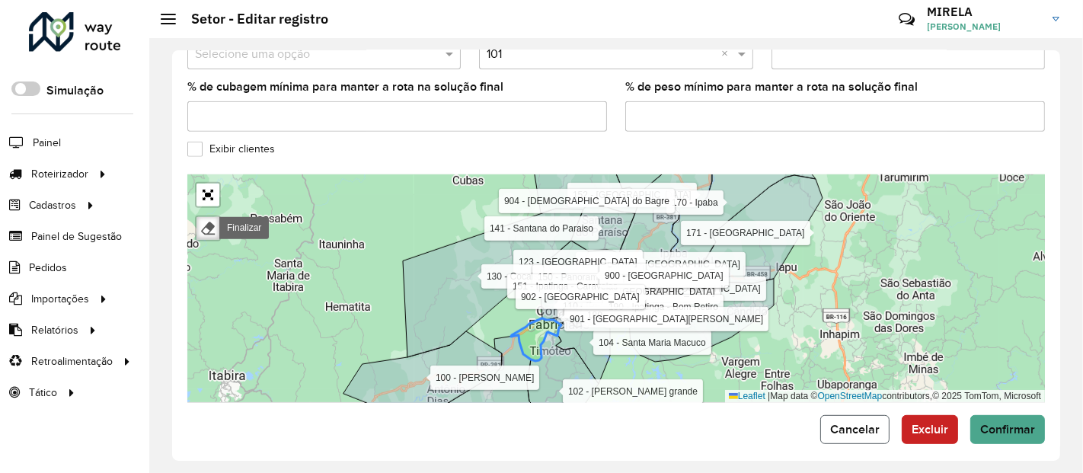
click at [859, 415] on button "Cancelar" at bounding box center [854, 429] width 69 height 29
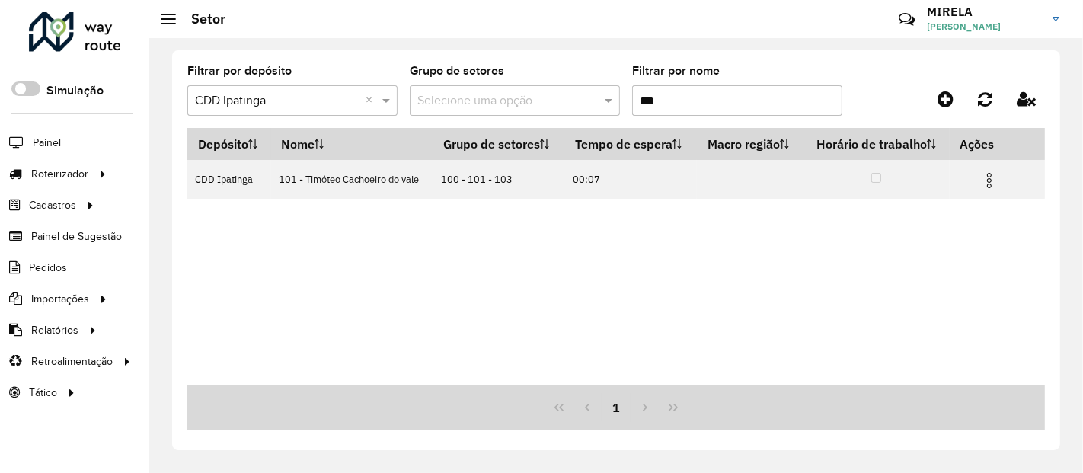
click at [674, 107] on hb-app "Aguarde... Pop-up bloqueado! Seu navegador bloqueou automáticamente a abertura …" at bounding box center [541, 236] width 1083 height 473
click at [674, 107] on input "***" at bounding box center [737, 100] width 210 height 30
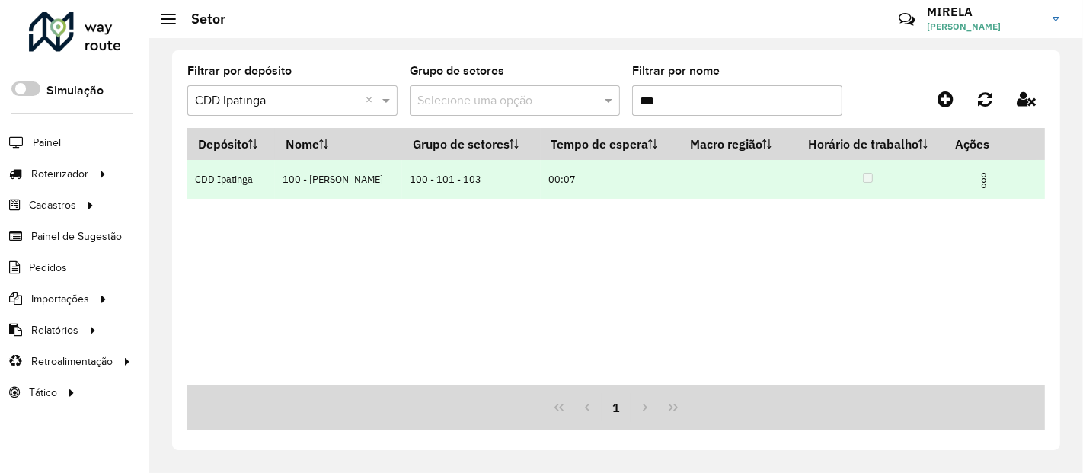
type input "***"
click at [982, 183] on img at bounding box center [984, 180] width 18 height 18
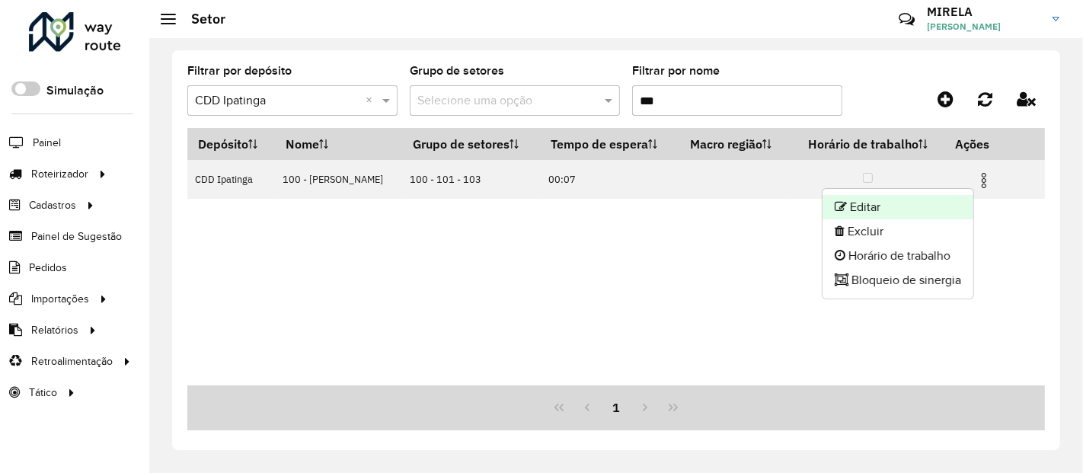
click at [887, 205] on li "Editar" at bounding box center [897, 207] width 151 height 24
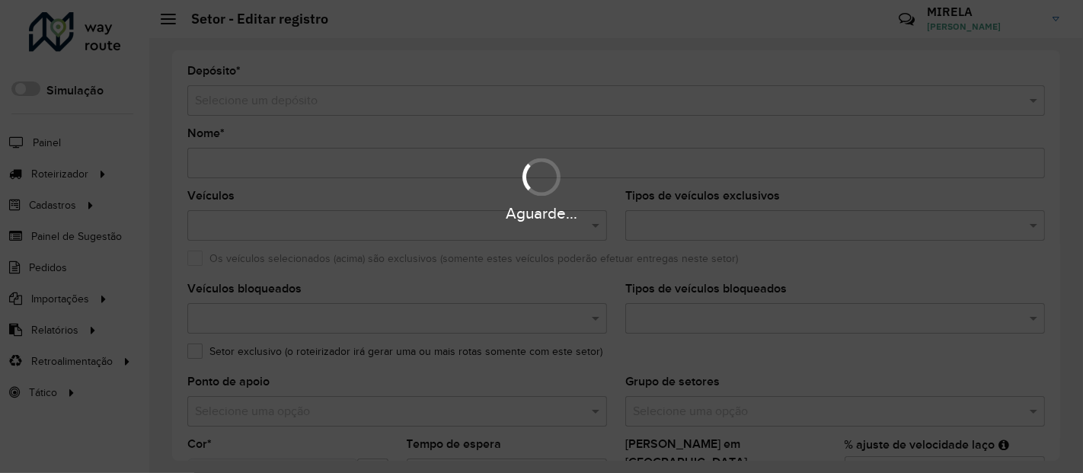
type input "**********"
type input "*******"
type input "*****"
type input "**"
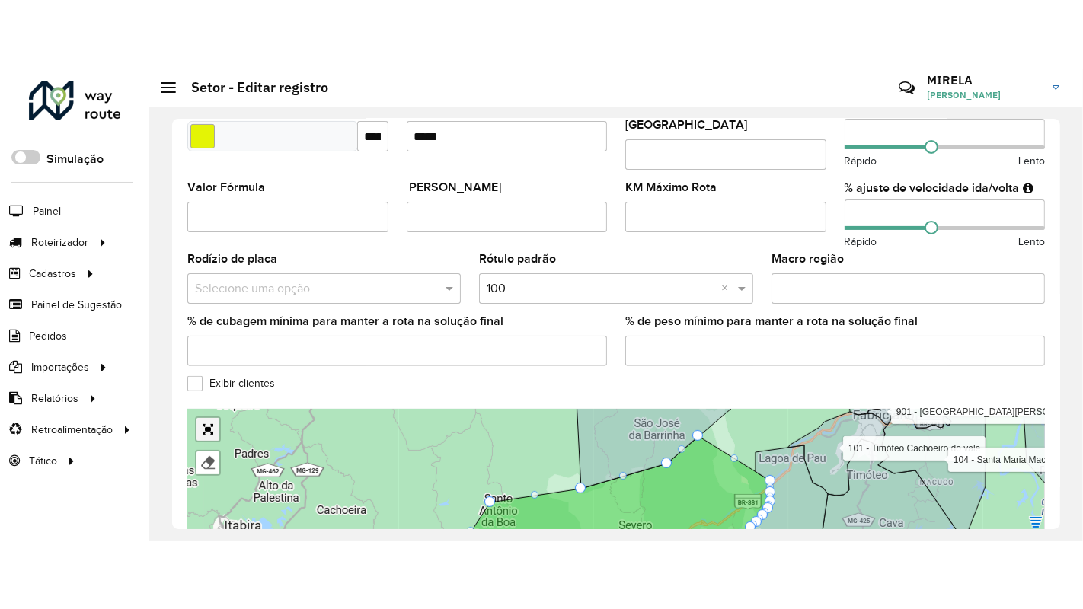
scroll to position [503, 0]
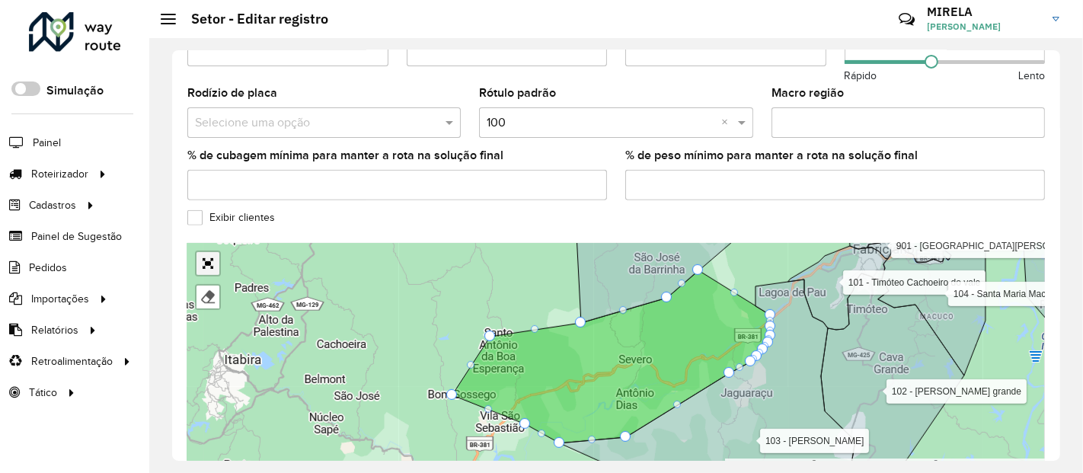
click at [207, 350] on div "101 - Timóteo Cachoeiro do vale 102 - Timoteo Cava grande 103 - [GEOGRAPHIC_DAT…" at bounding box center [615, 357] width 857 height 228
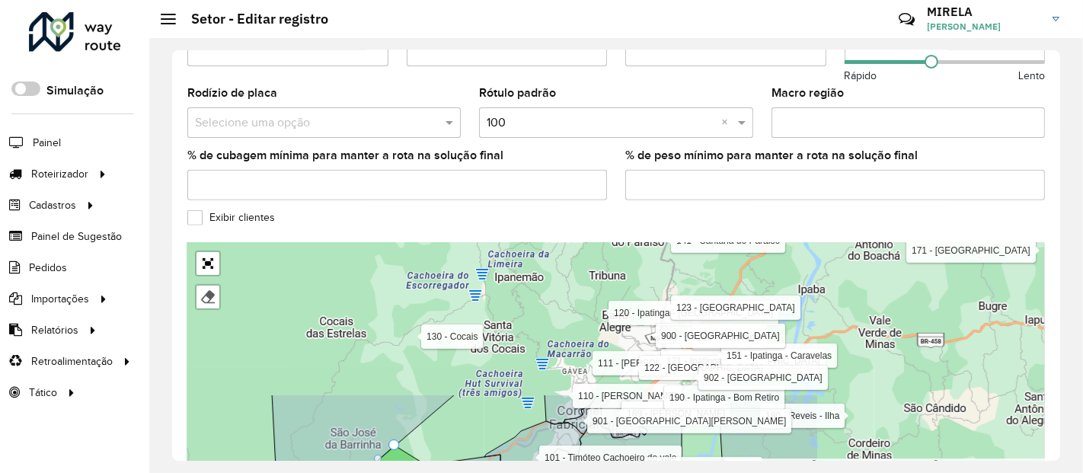
drag, startPoint x: 726, startPoint y: 275, endPoint x: 420, endPoint y: 449, distance: 352.3
click at [420, 449] on div "101 - Timóteo Cachoeiro do vale 102 - Timoteo Cava grande 103 - [GEOGRAPHIC_DAT…" at bounding box center [615, 357] width 857 height 228
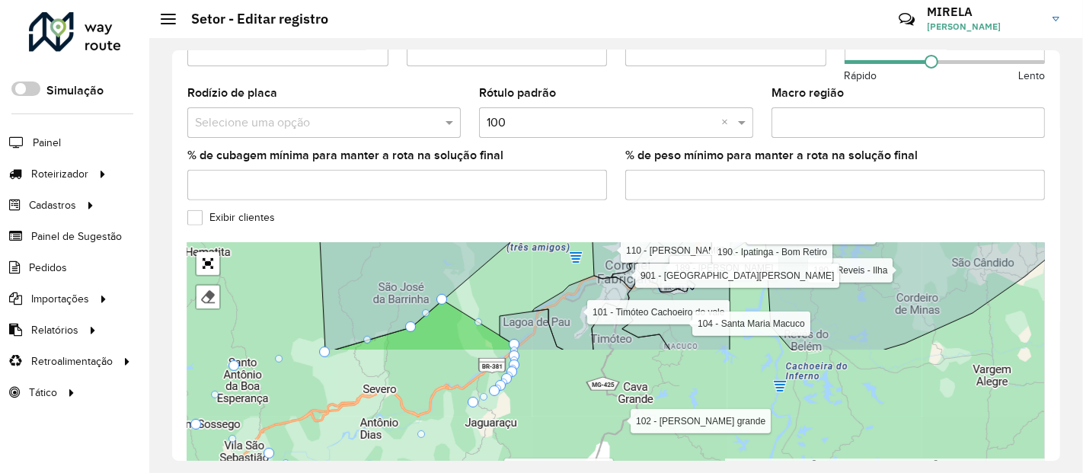
drag, startPoint x: 476, startPoint y: 408, endPoint x: 528, endPoint y: 263, distance: 153.9
click at [528, 263] on div "101 - Timóteo Cachoeiro do vale 102 - Timoteo Cava grande 103 - [GEOGRAPHIC_DAT…" at bounding box center [615, 357] width 857 height 228
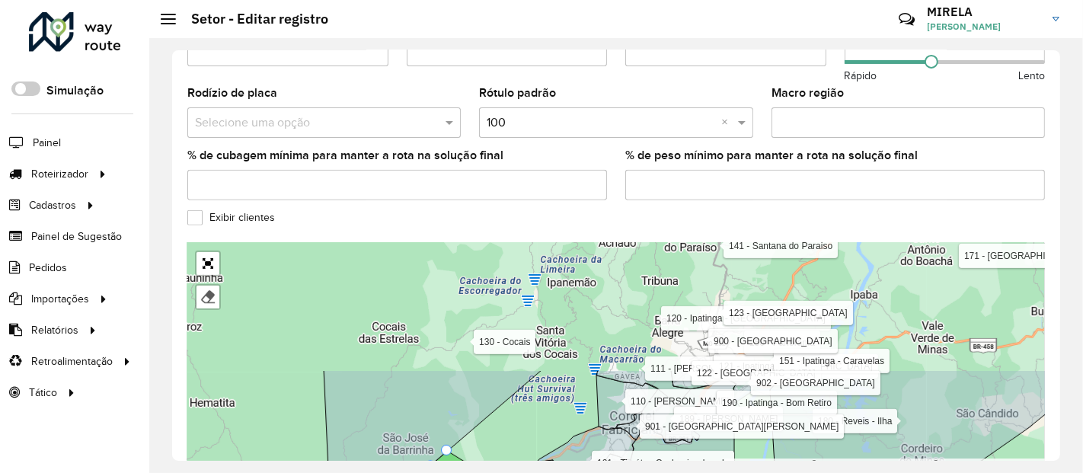
drag, startPoint x: 528, startPoint y: 283, endPoint x: 531, endPoint y: 434, distance: 150.8
click at [531, 434] on div "101 - Timóteo Cachoeiro do vale 102 - Timoteo Cava grande 103 - [GEOGRAPHIC_DAT…" at bounding box center [615, 357] width 857 height 228
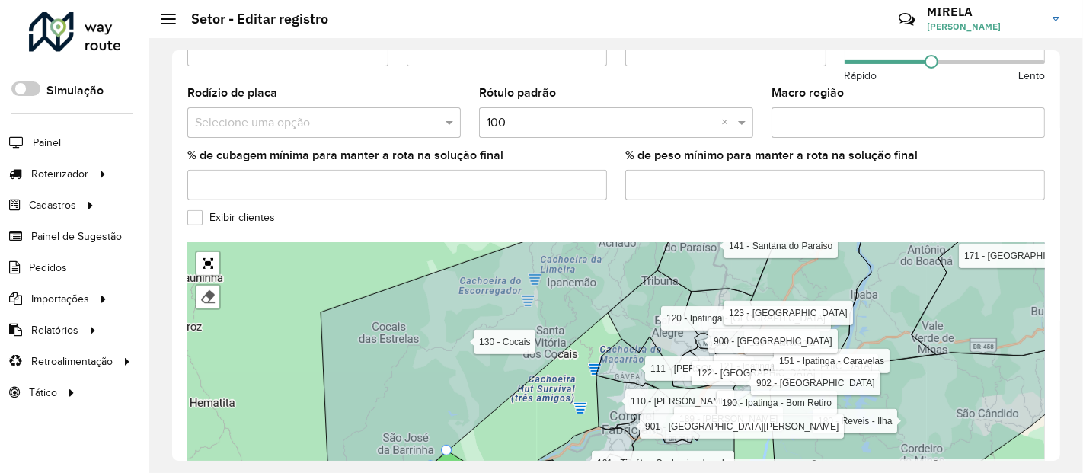
click at [622, 357] on icon at bounding box center [643, 371] width 94 height 68
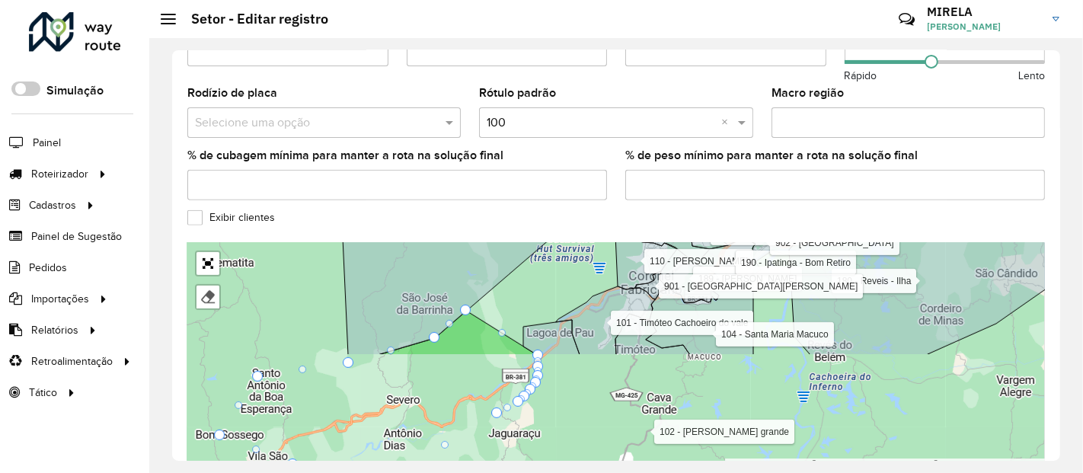
drag, startPoint x: 523, startPoint y: 369, endPoint x: 542, endPoint y: 229, distance: 141.4
click at [542, 229] on form "**********" at bounding box center [615, 37] width 857 height 950
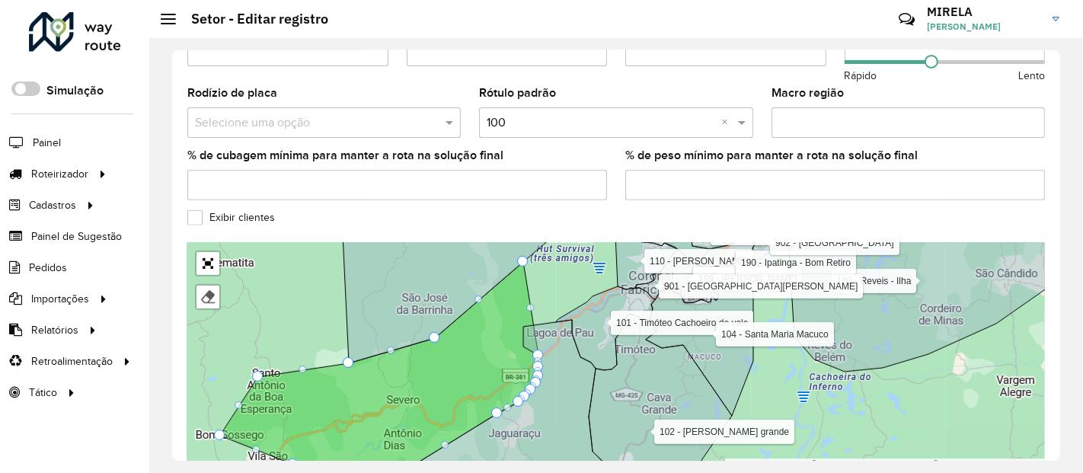
drag, startPoint x: 465, startPoint y: 299, endPoint x: 532, endPoint y: 260, distance: 76.8
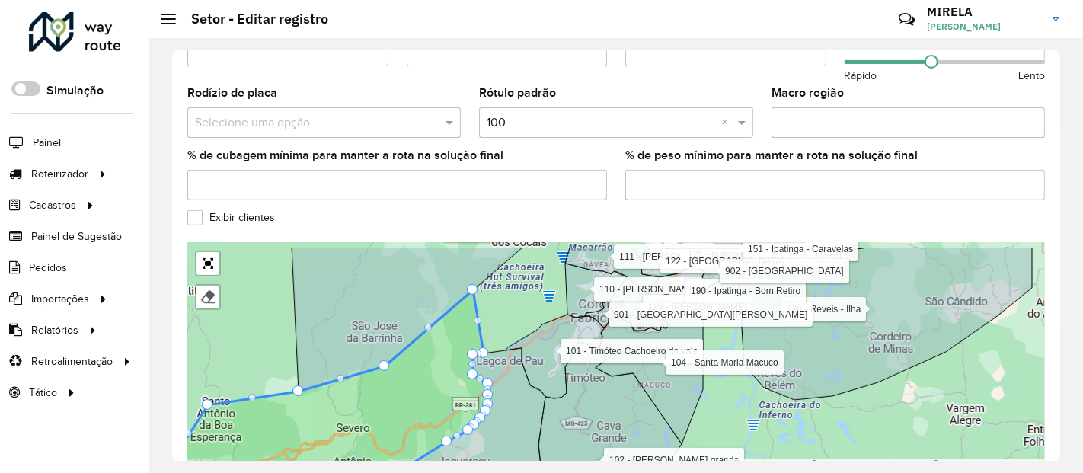
drag, startPoint x: 564, startPoint y: 297, endPoint x: 514, endPoint y: 325, distance: 57.6
click at [514, 325] on div "101 - Timóteo Cachoeiro do vale 102 - Timoteo Cava grande 103 - [GEOGRAPHIC_DAT…" at bounding box center [615, 357] width 857 height 228
drag, startPoint x: 472, startPoint y: 281, endPoint x: 410, endPoint y: 345, distance: 88.9
click at [522, 399] on icon at bounding box center [459, 421] width 197 height 147
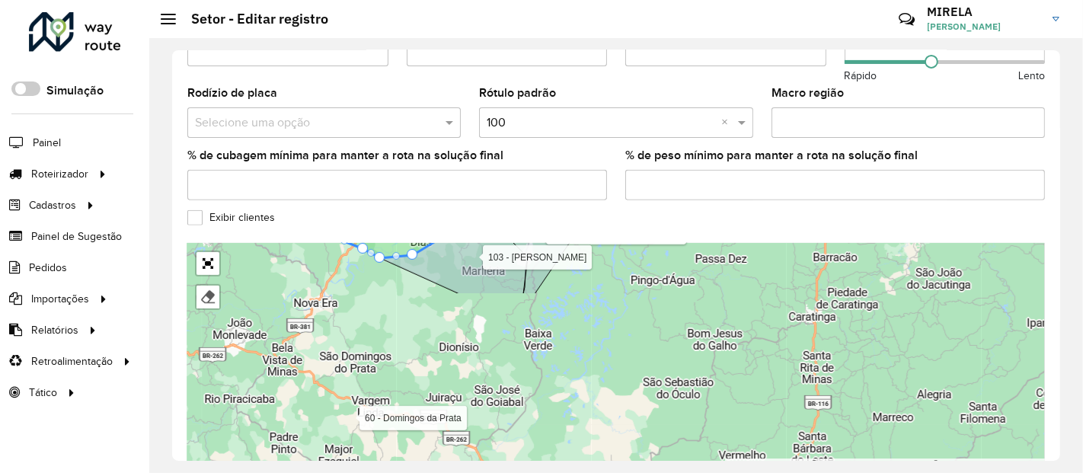
drag, startPoint x: 742, startPoint y: 402, endPoint x: 723, endPoint y: 201, distance: 201.9
click at [723, 201] on formly-group "**********" at bounding box center [615, 16] width 857 height 909
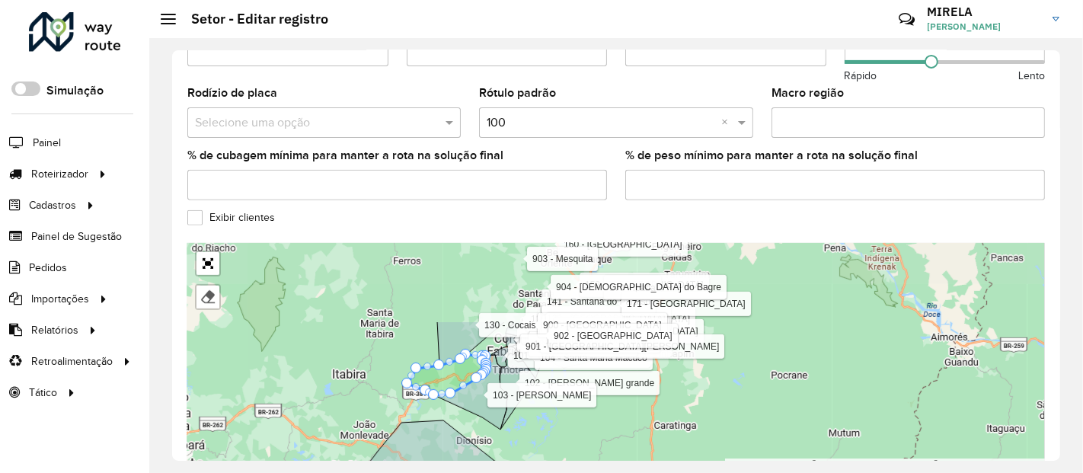
drag, startPoint x: 503, startPoint y: 318, endPoint x: 532, endPoint y: 419, distance: 104.6
click at [532, 419] on div "101 - Timóteo Cachoeiro do vale 102 - Timoteo Cava grande 103 - [GEOGRAPHIC_DAT…" at bounding box center [615, 357] width 857 height 228
click at [217, 252] on link "Abrir mapa em tela cheia" at bounding box center [207, 263] width 23 height 23
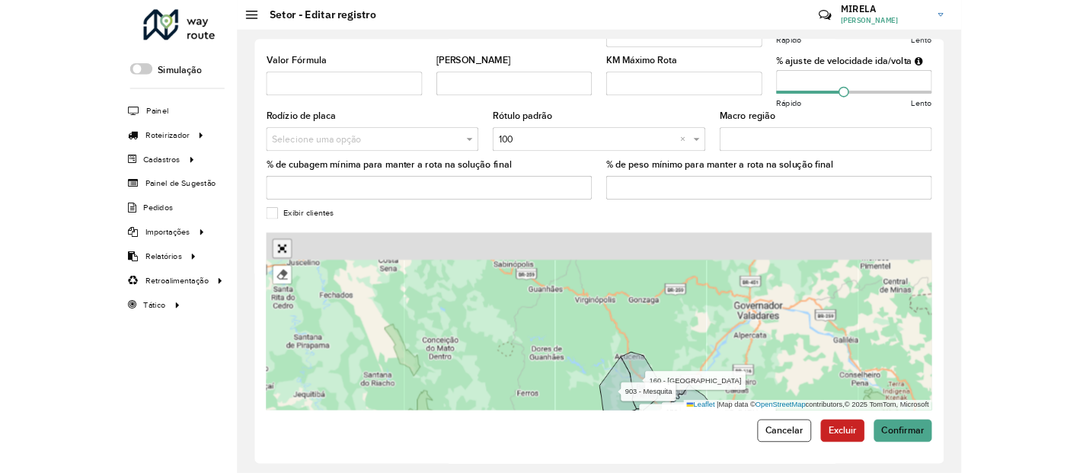
scroll to position [195, 0]
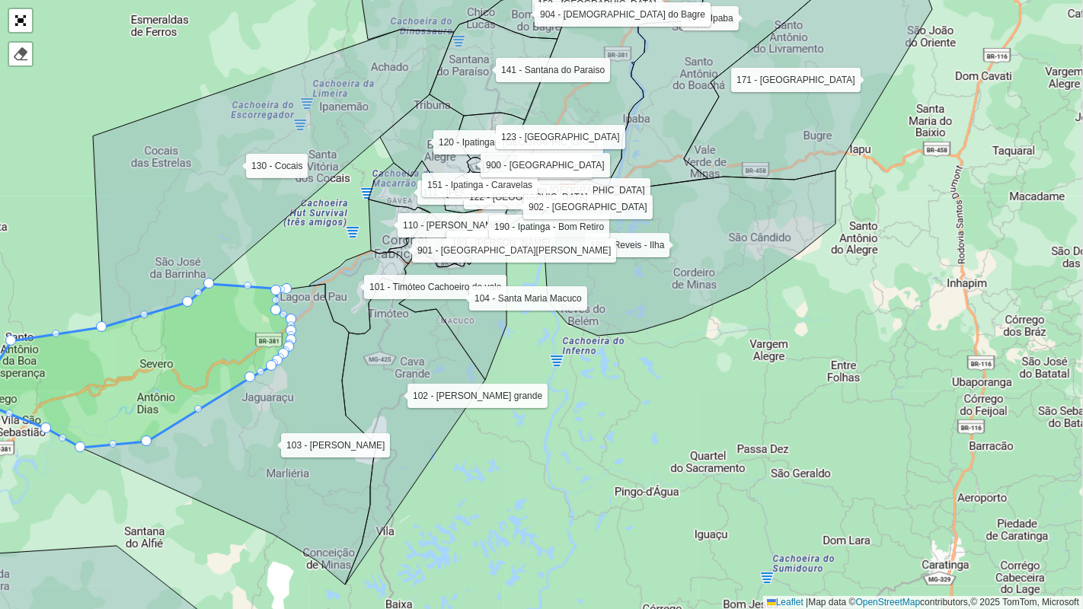
click at [363, 360] on icon at bounding box center [413, 431] width 143 height 307
click at [270, 407] on icon at bounding box center [228, 434] width 295 height 301
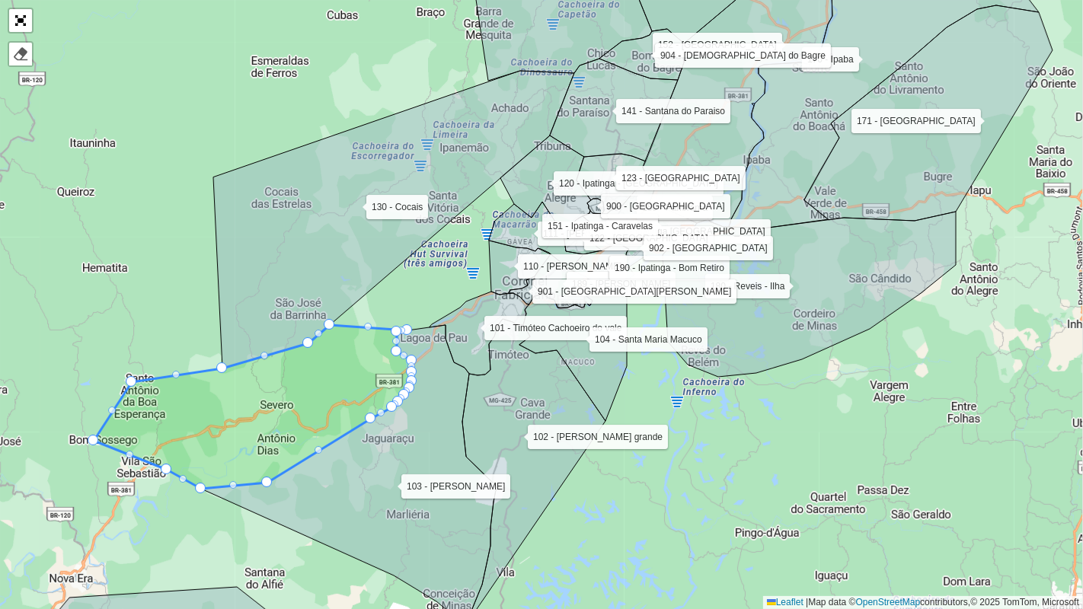
drag, startPoint x: 317, startPoint y: 387, endPoint x: 437, endPoint y: 428, distance: 127.2
click at [437, 428] on icon at bounding box center [348, 475] width 295 height 301
click at [471, 335] on icon at bounding box center [479, 334] width 100 height 84
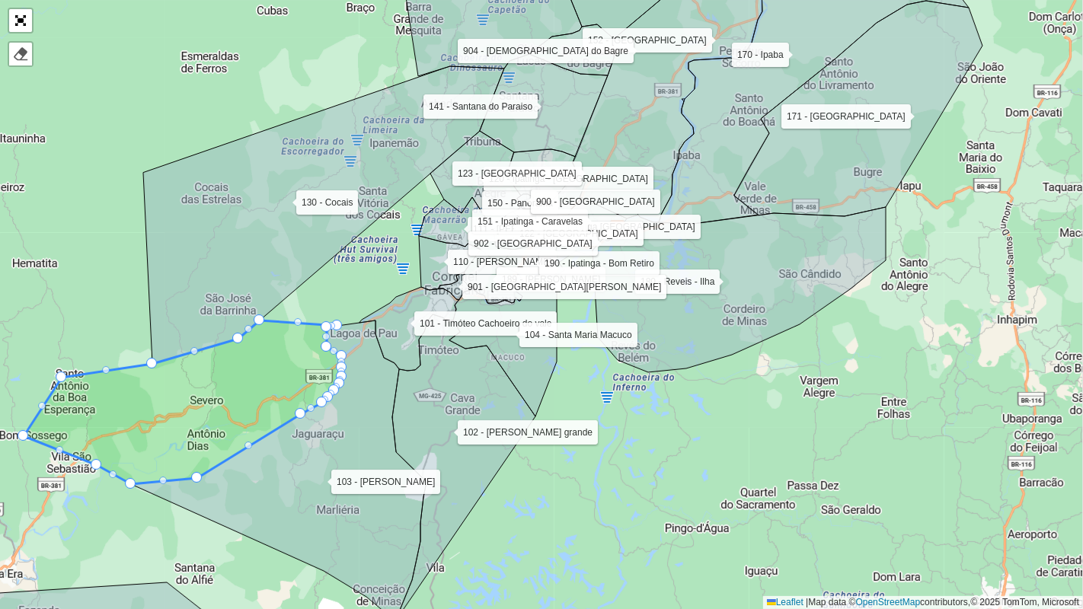
click at [663, 366] on icon at bounding box center [738, 289] width 293 height 165
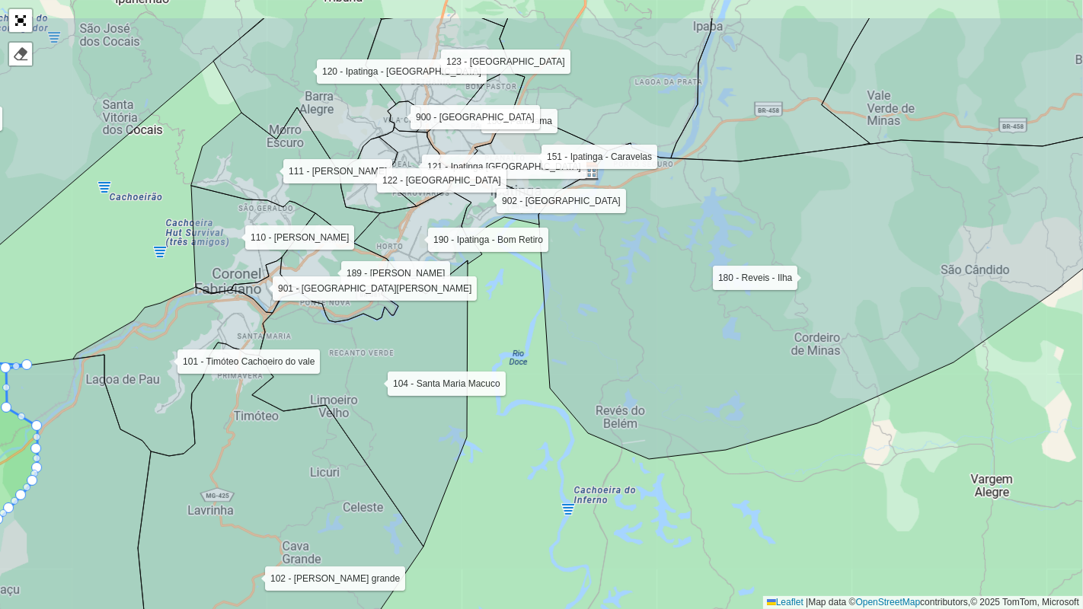
drag, startPoint x: 568, startPoint y: 241, endPoint x: 585, endPoint y: 320, distance: 80.9
click at [585, 320] on icon at bounding box center [831, 293] width 586 height 331
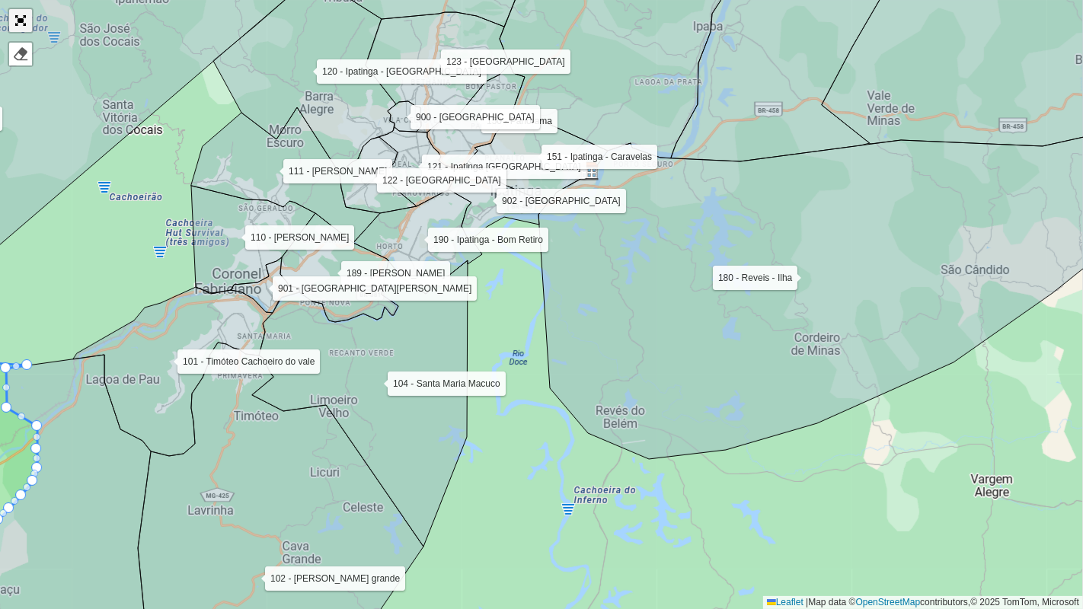
click at [21, 21] on link "Abrir mapa em tela cheia" at bounding box center [20, 20] width 23 height 23
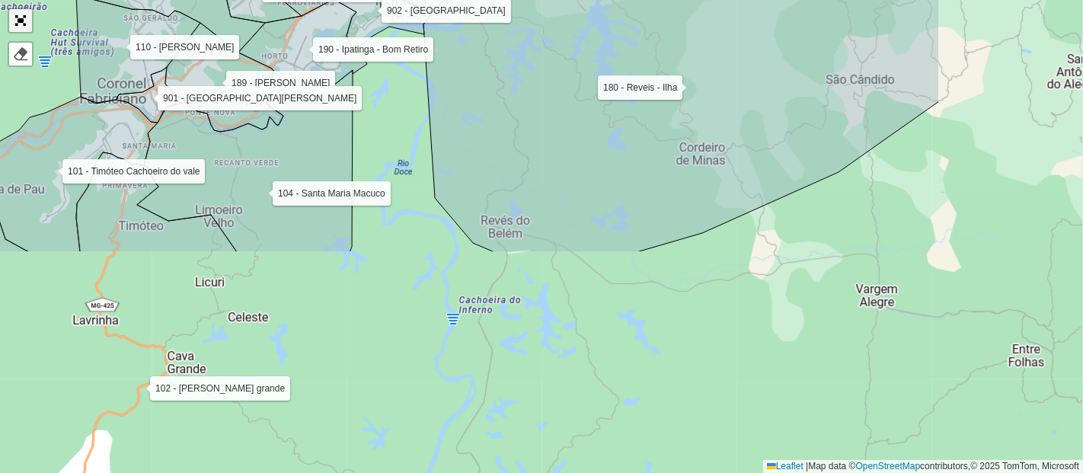
scroll to position [572, 0]
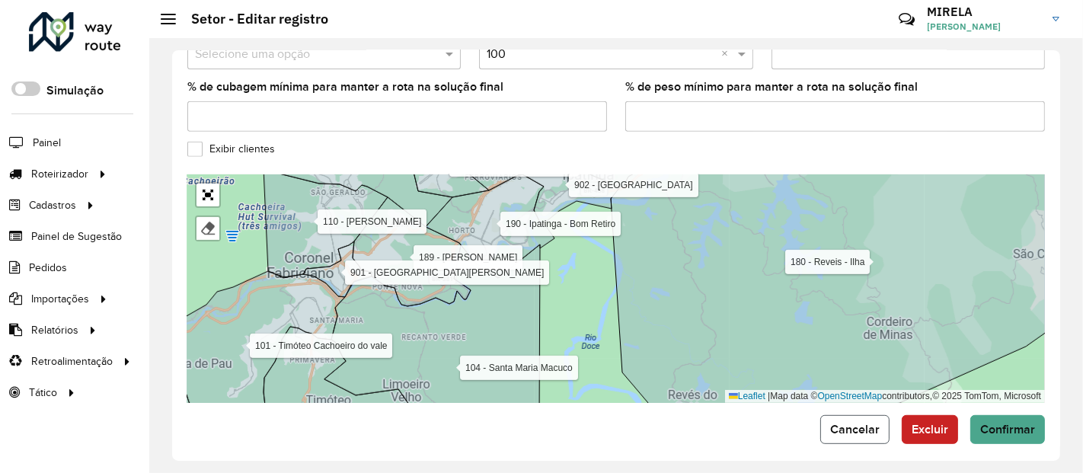
click at [876, 423] on span "Cancelar" at bounding box center [854, 429] width 49 height 13
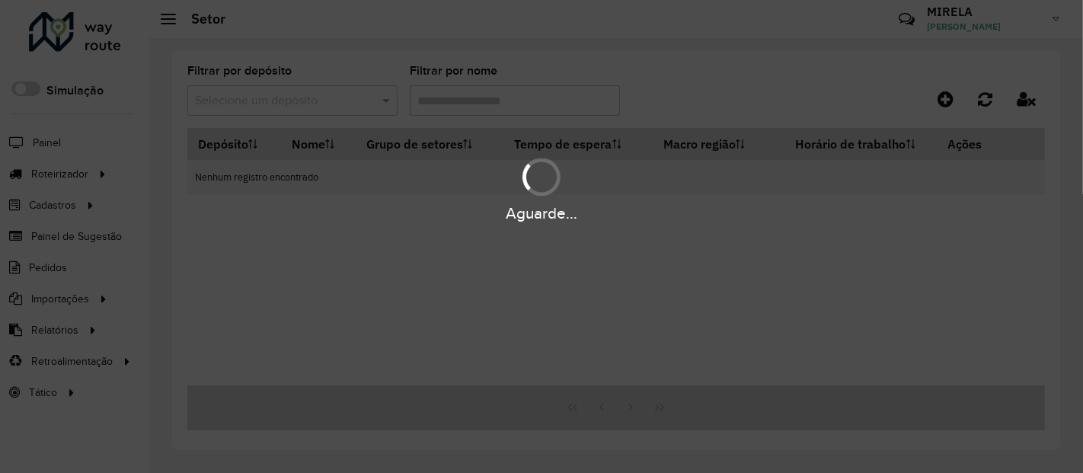
type input "***"
